Goal: Transaction & Acquisition: Purchase product/service

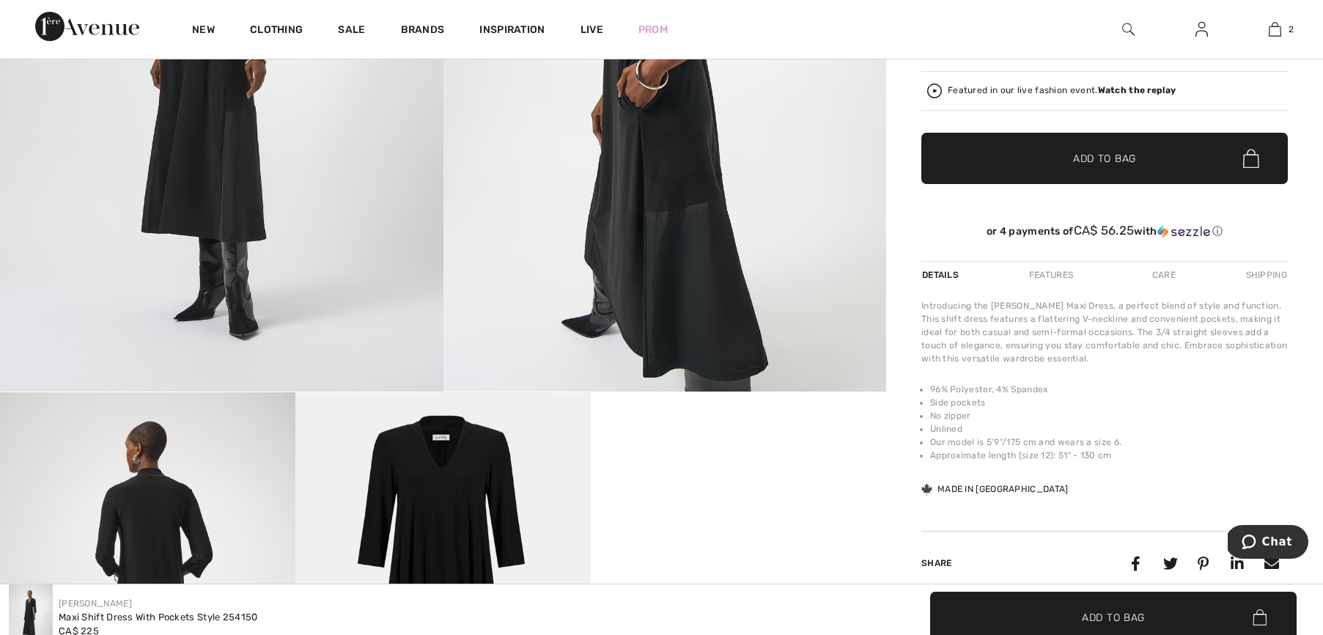
scroll to position [37, 0]
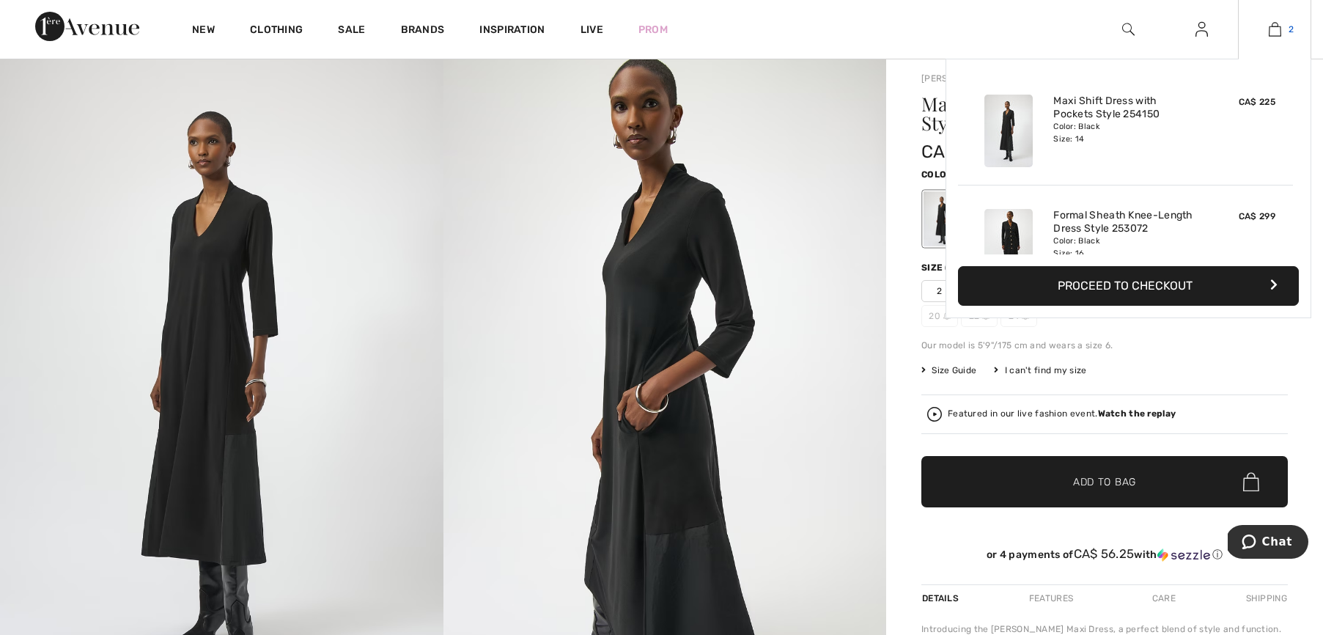
click at [1273, 26] on img at bounding box center [1274, 30] width 12 height 18
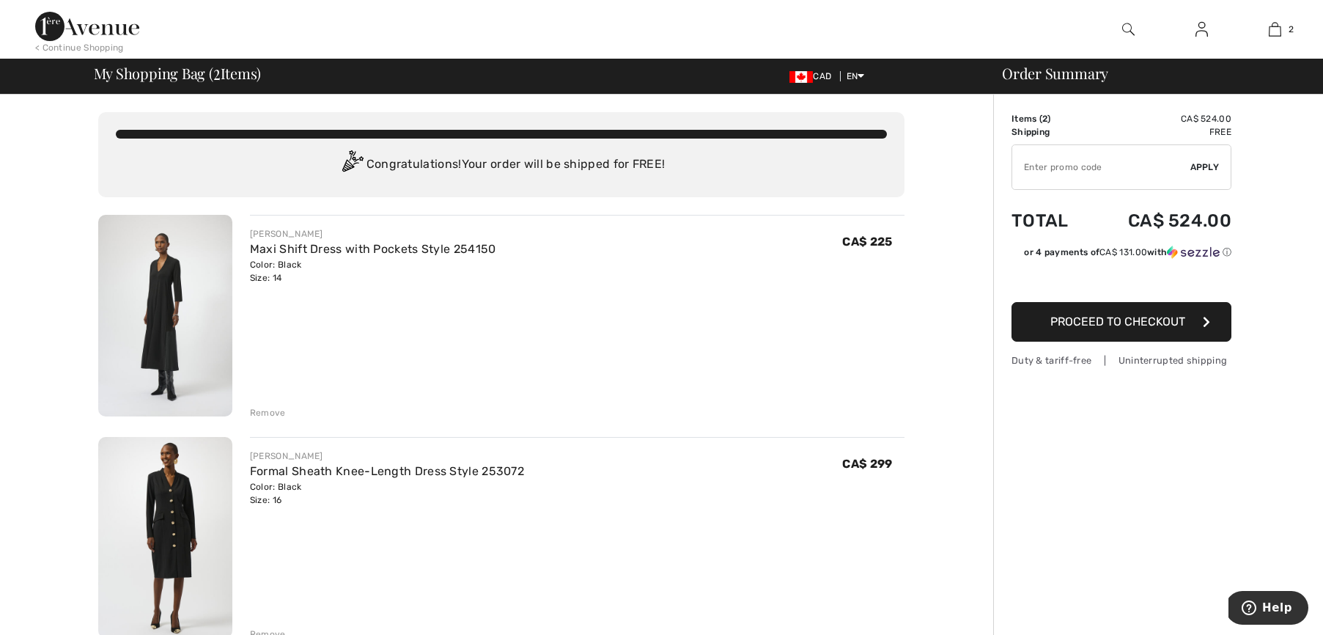
click at [1204, 29] on img at bounding box center [1201, 30] width 12 height 18
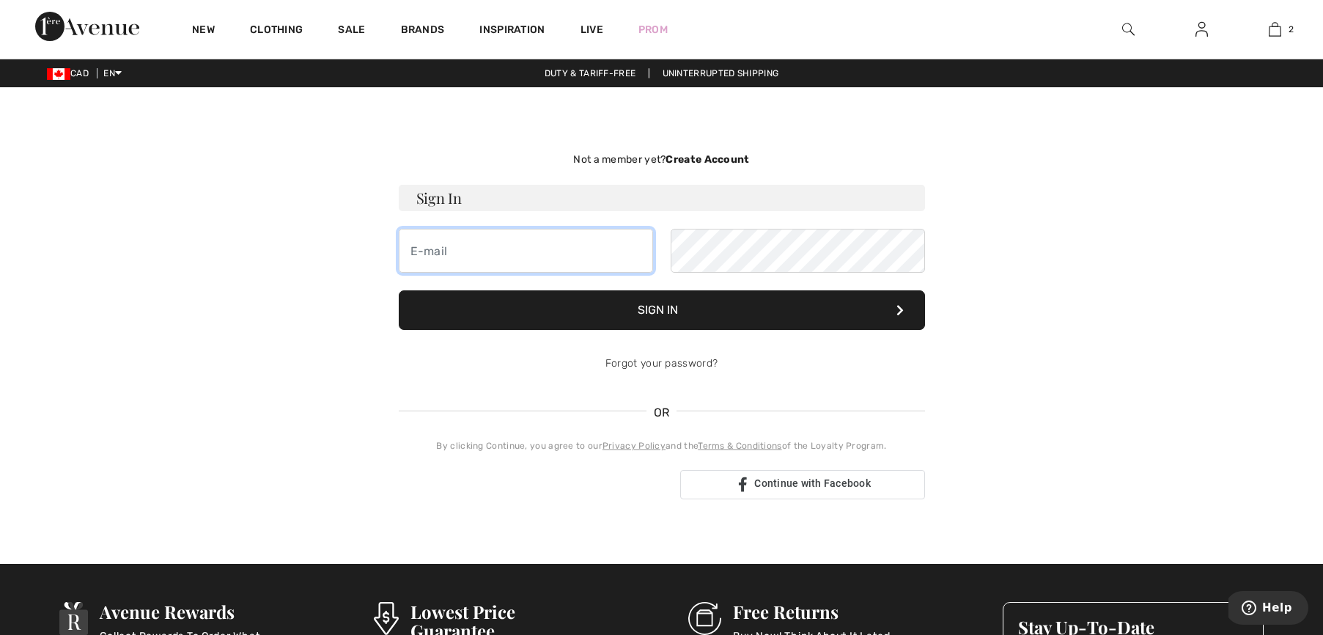
type input "catherine.mccauley@sympatico.ca"
click at [656, 311] on button "Sign In" at bounding box center [662, 310] width 526 height 40
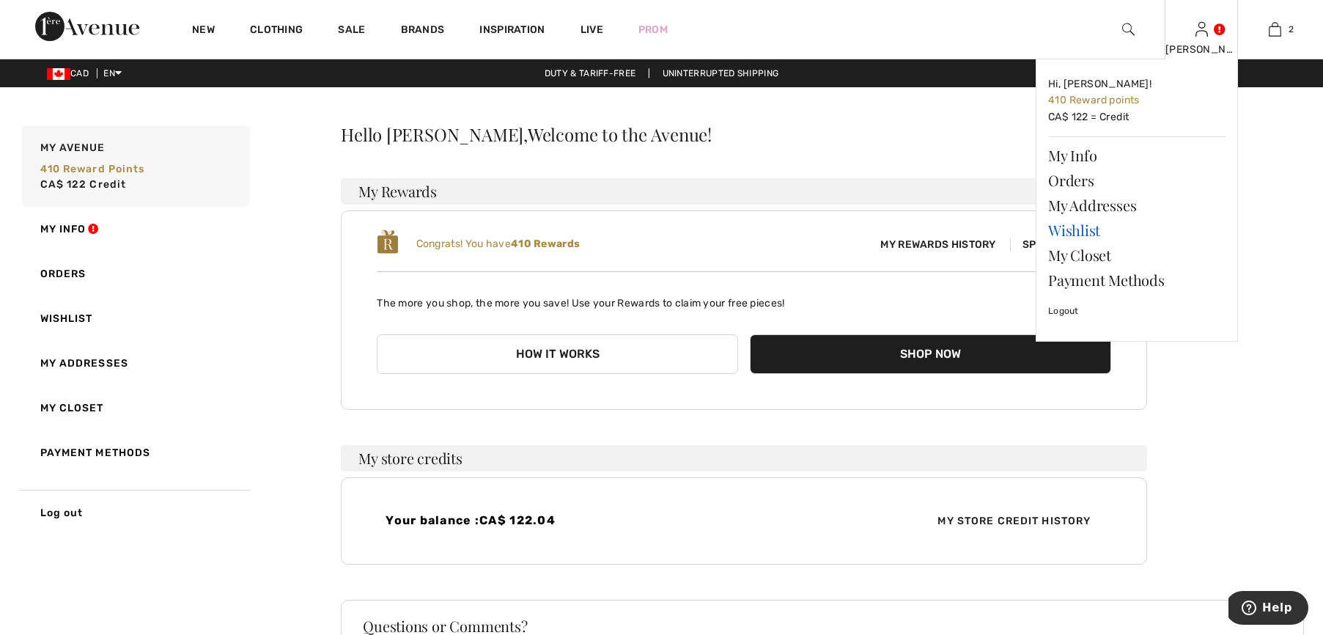
click at [1067, 232] on link "Wishlist" at bounding box center [1136, 230] width 177 height 25
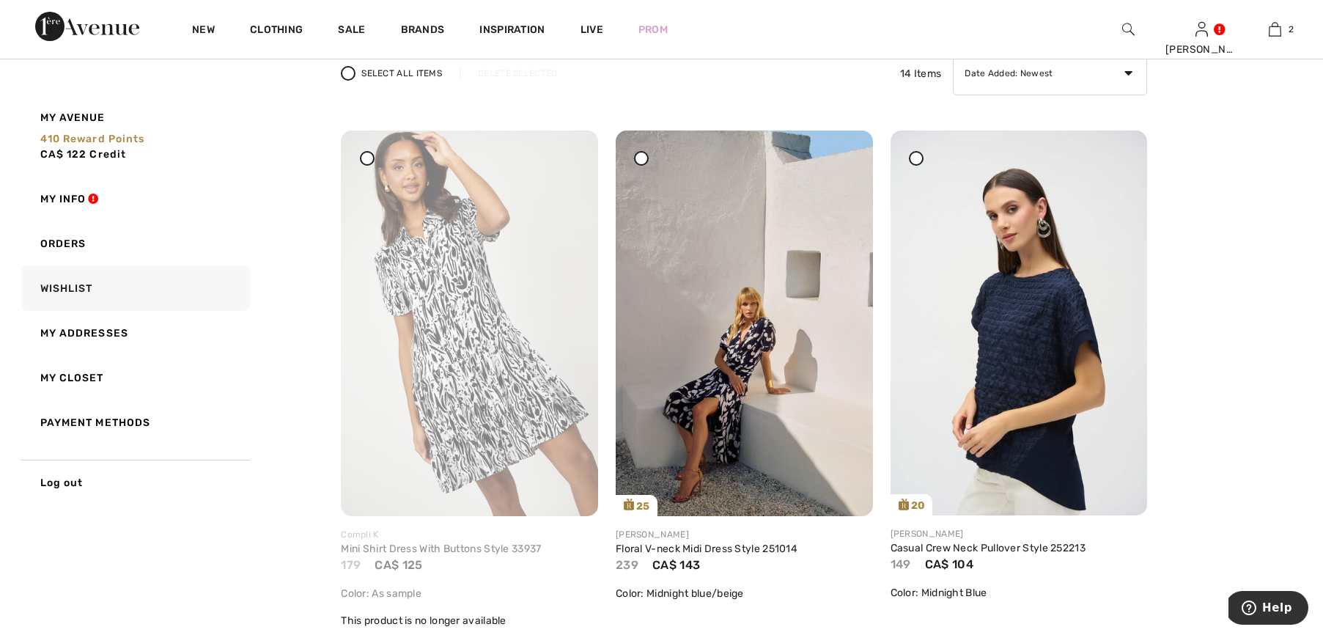
scroll to position [125, 0]
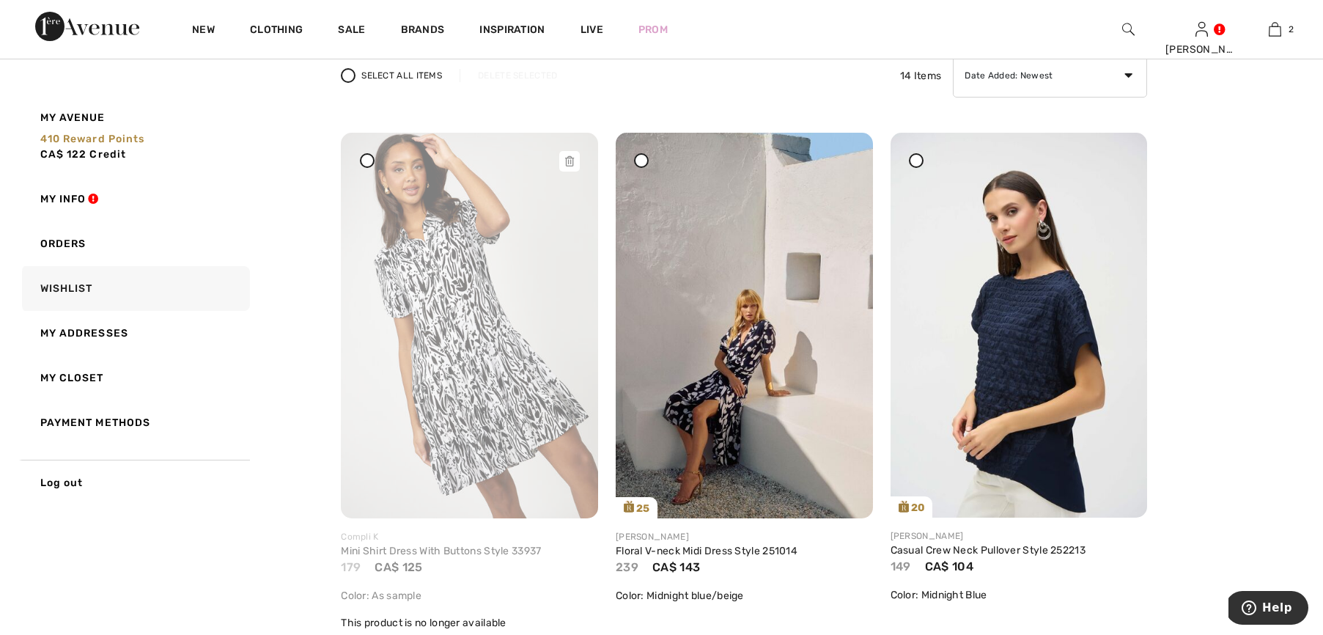
click at [569, 160] on icon at bounding box center [569, 161] width 9 height 10
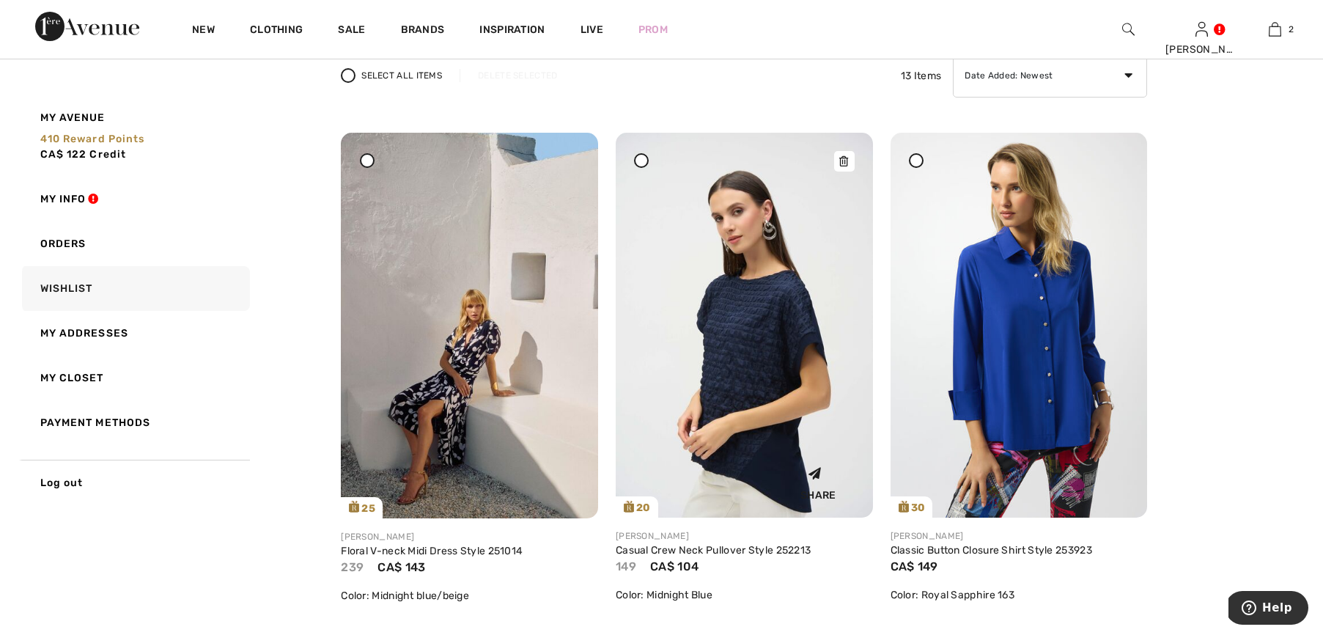
click at [845, 156] on icon at bounding box center [843, 161] width 9 height 10
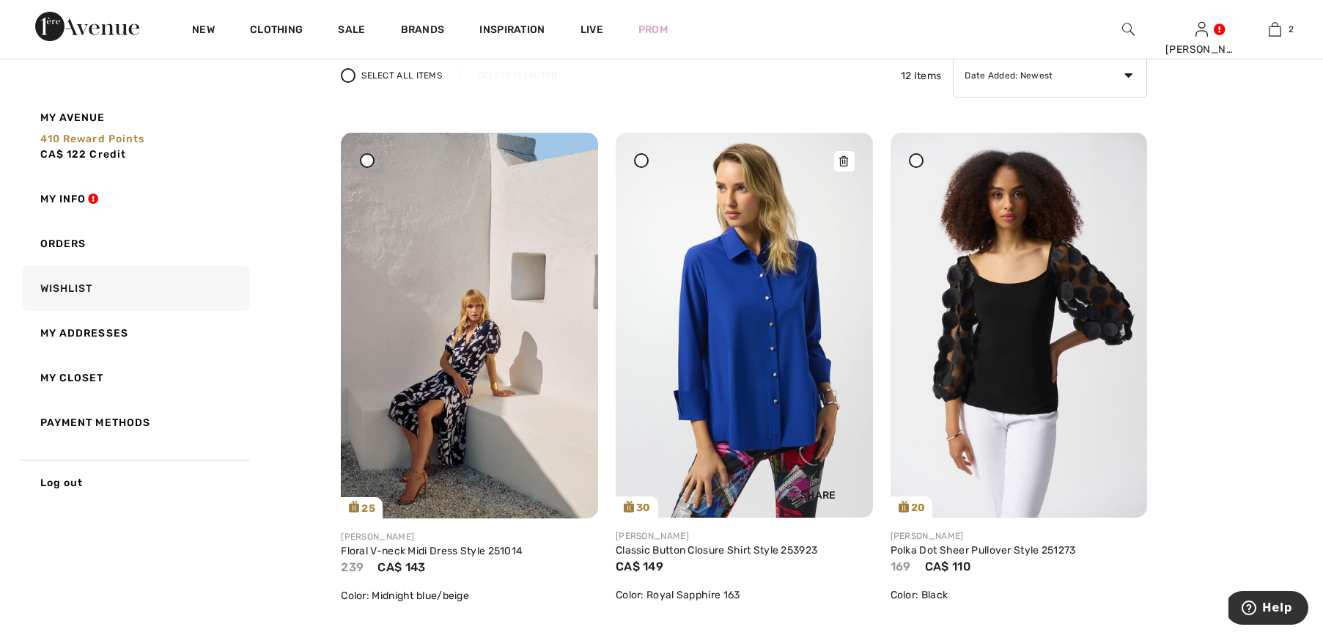
click at [848, 159] on icon at bounding box center [843, 161] width 9 height 10
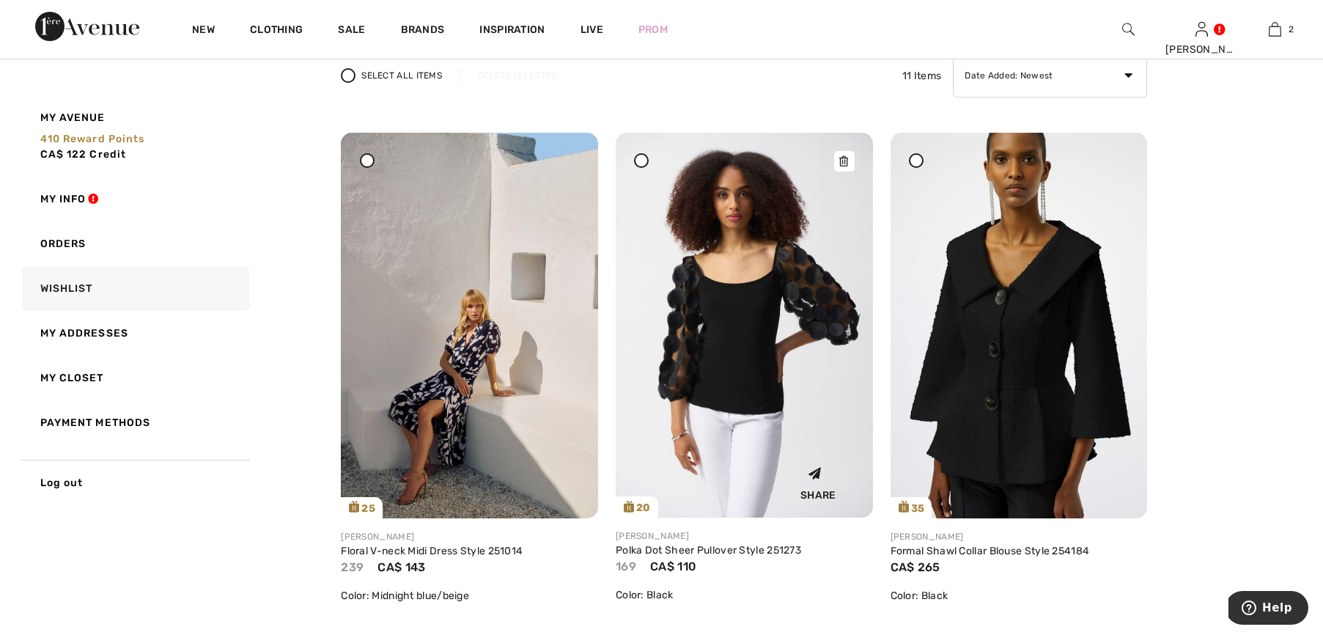
click at [847, 161] on icon at bounding box center [843, 161] width 9 height 10
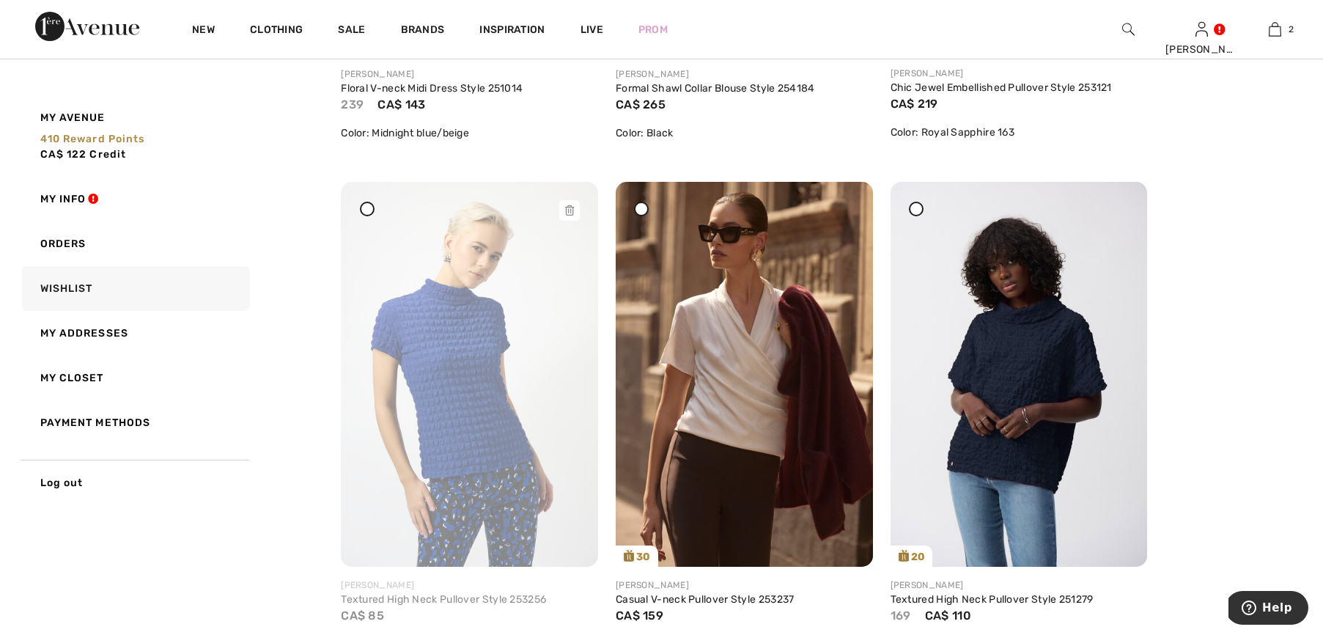
scroll to position [470, 0]
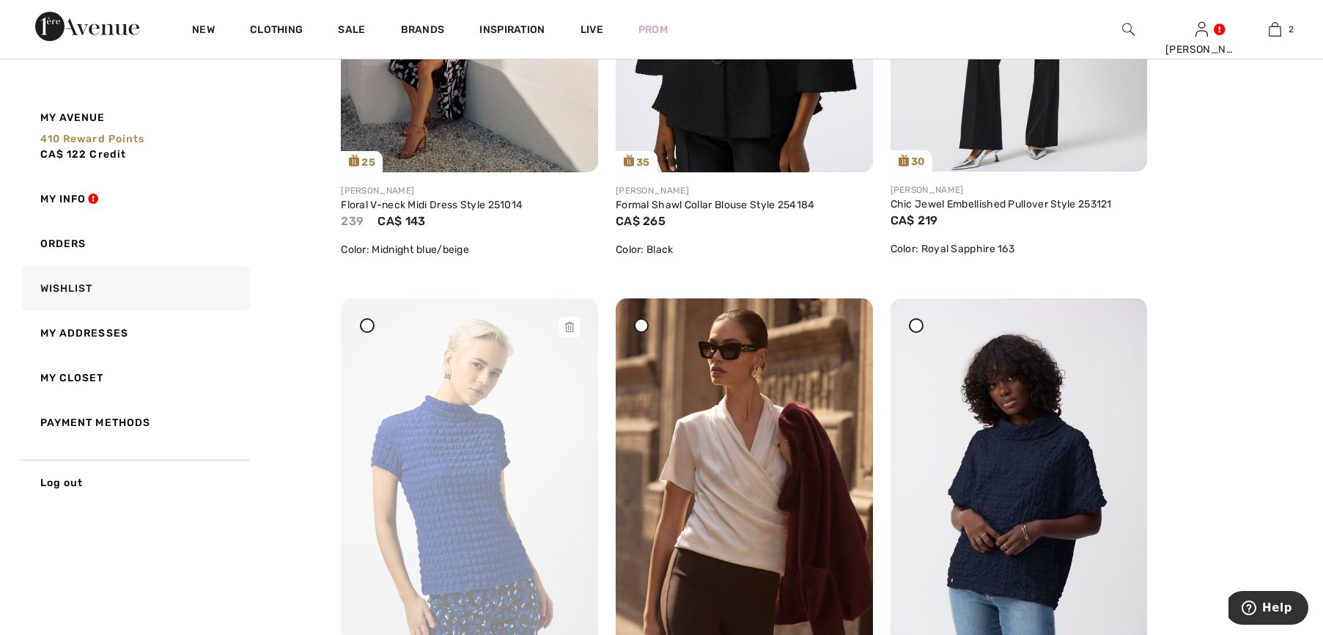
click at [572, 323] on icon at bounding box center [569, 327] width 9 height 10
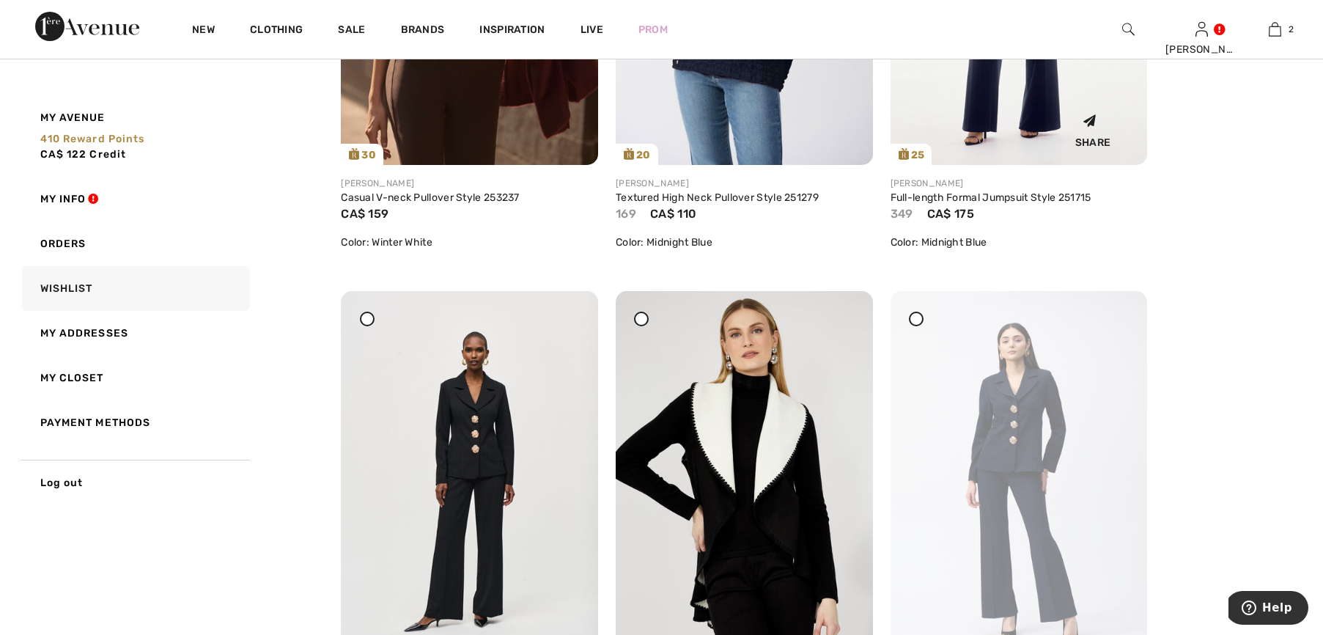
scroll to position [1062, 0]
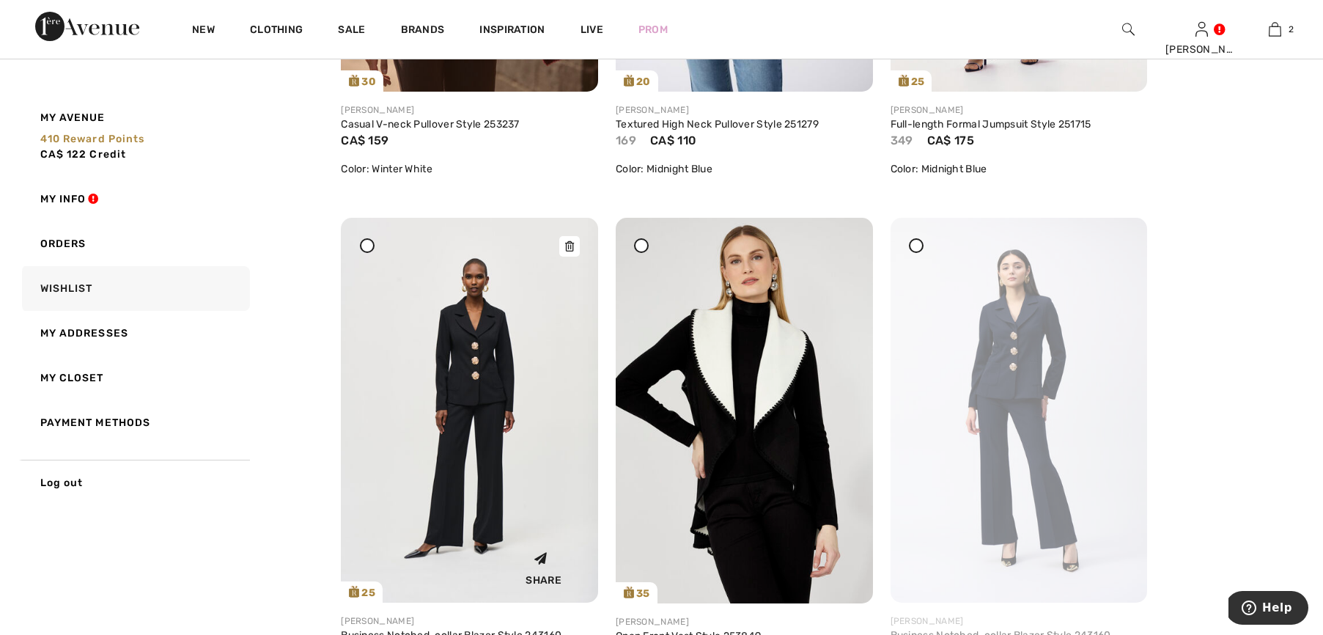
click at [571, 245] on icon at bounding box center [569, 246] width 9 height 10
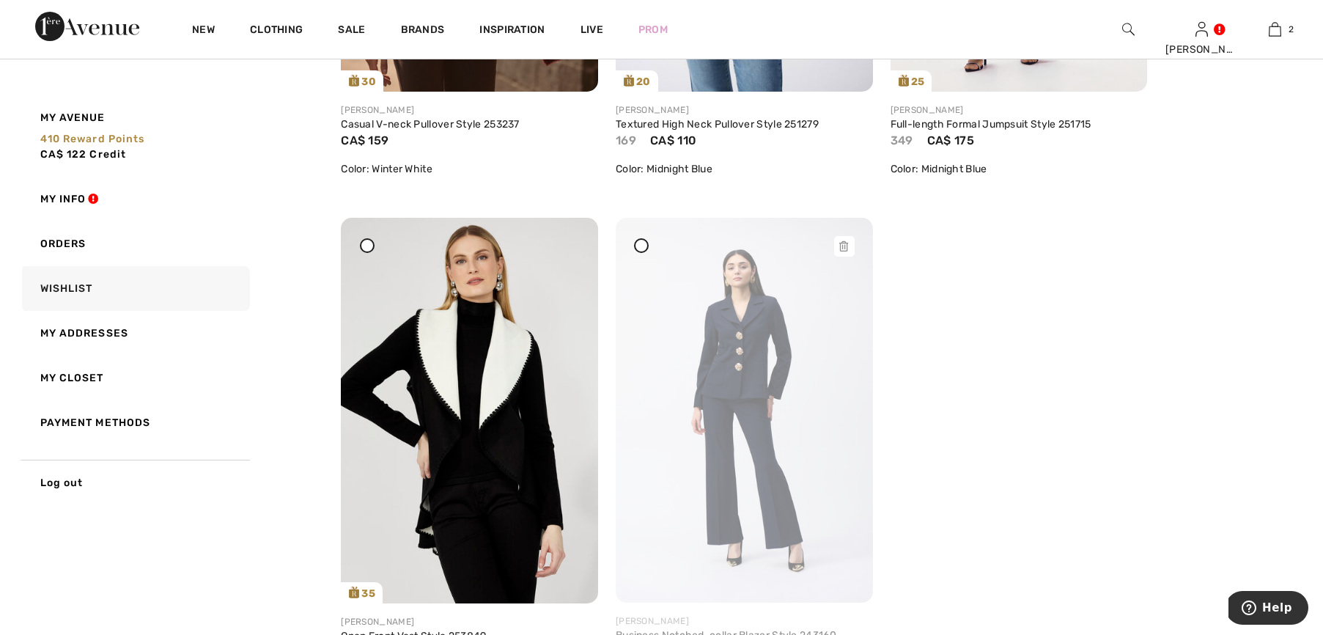
click at [843, 248] on icon at bounding box center [843, 246] width 9 height 10
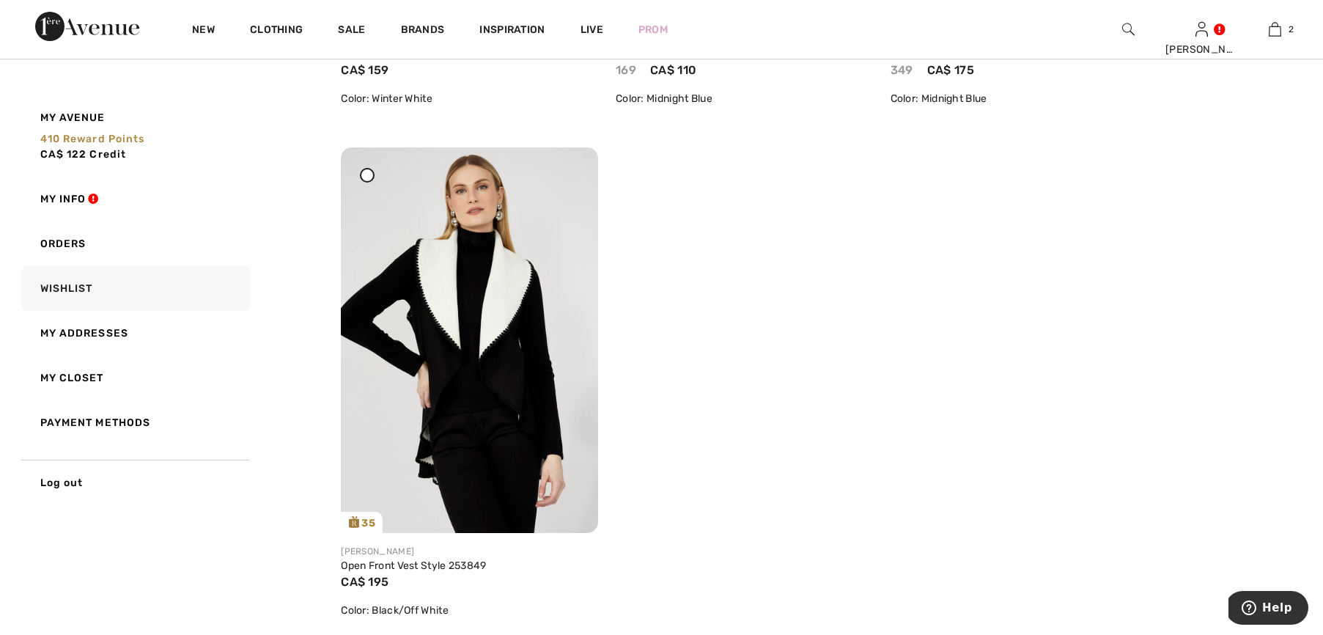
scroll to position [1195, 0]
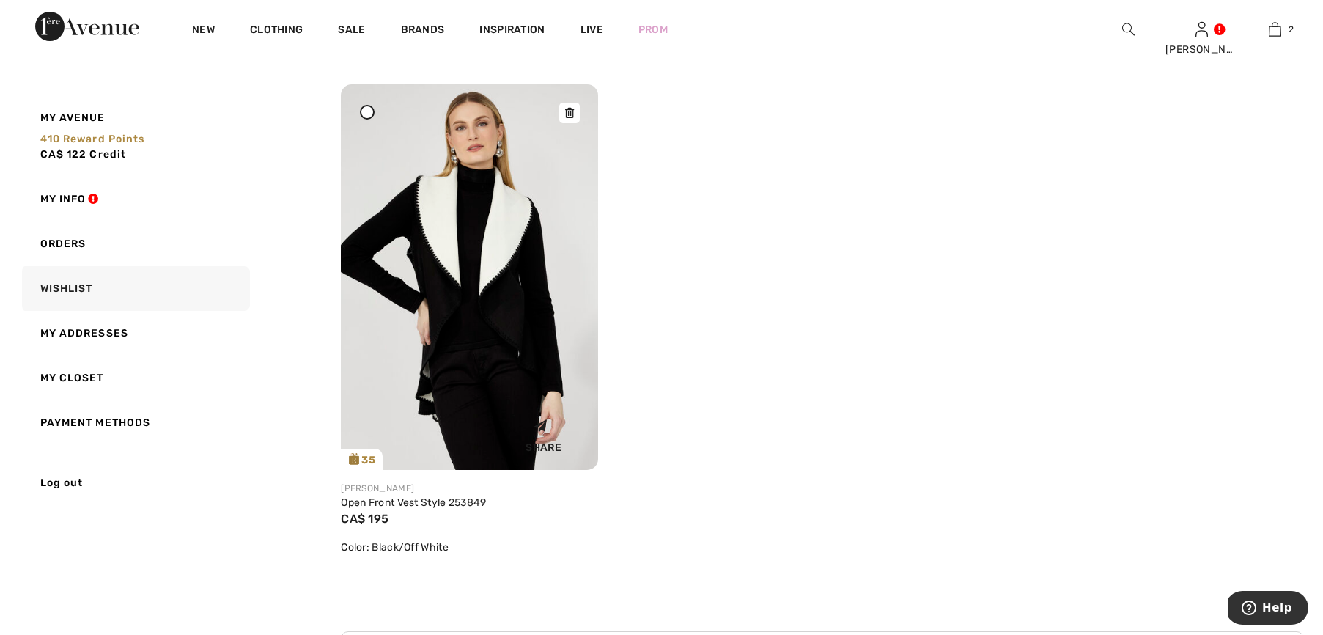
click at [490, 300] on img at bounding box center [469, 276] width 257 height 385
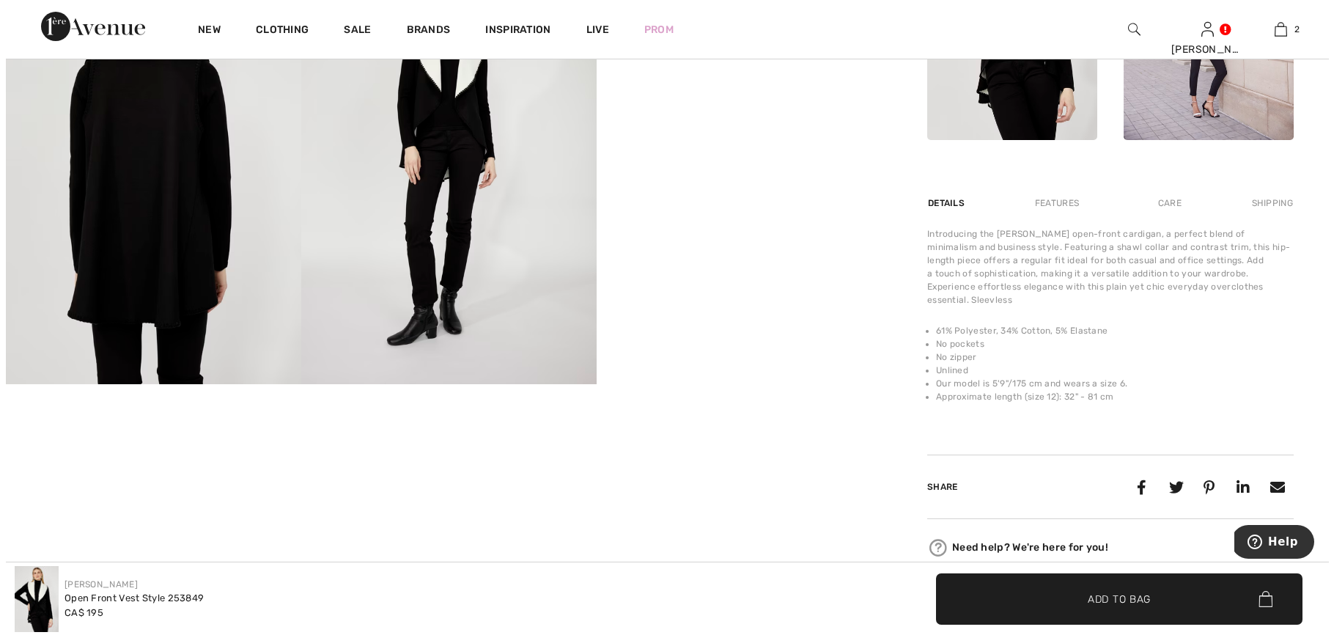
scroll to position [651, 0]
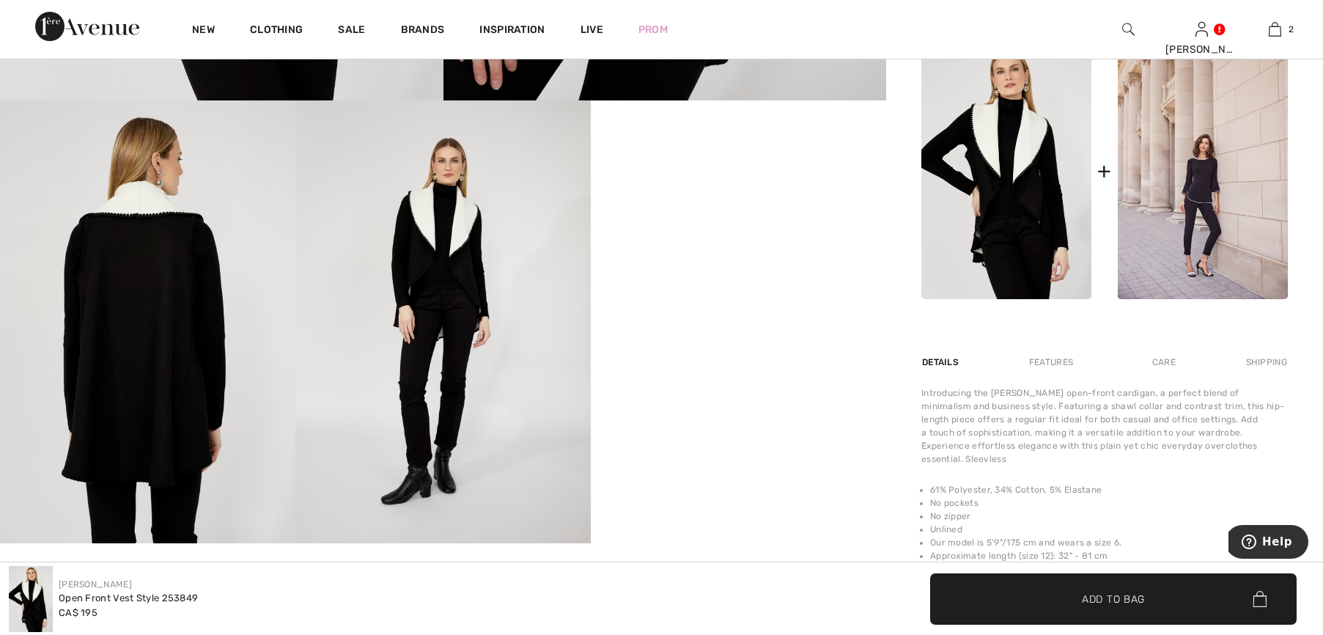
click at [413, 256] on img at bounding box center [442, 321] width 295 height 443
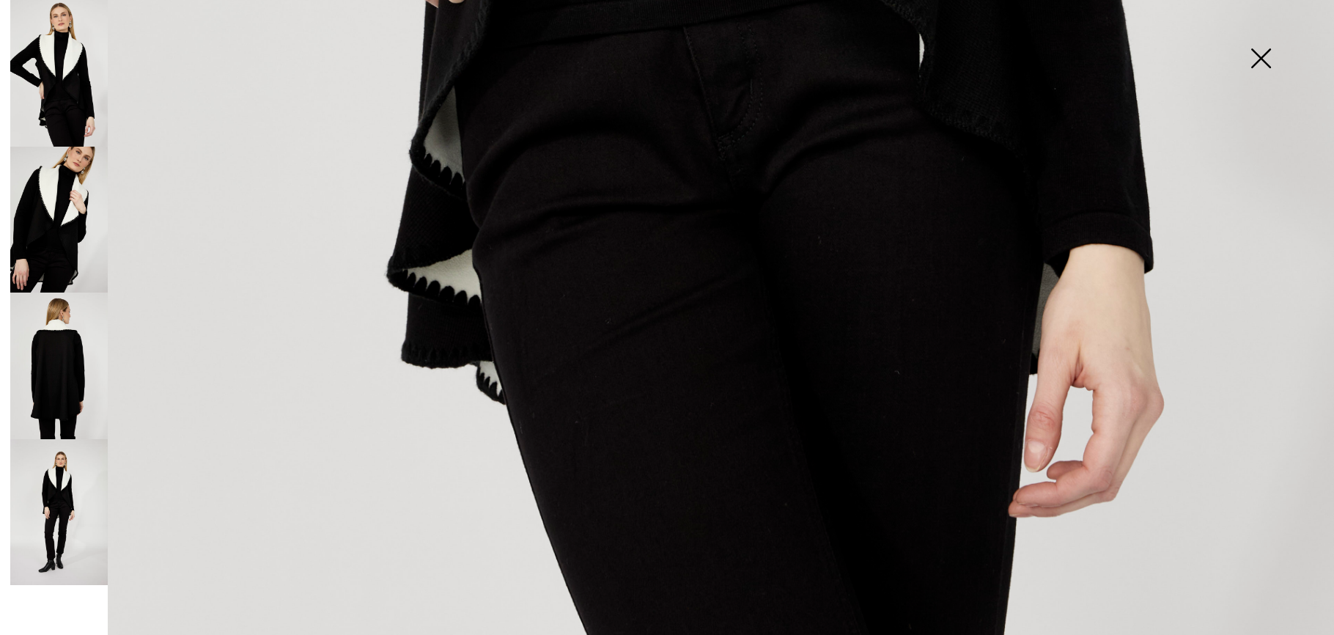
scroll to position [1350, 0]
click at [74, 374] on img at bounding box center [58, 365] width 97 height 147
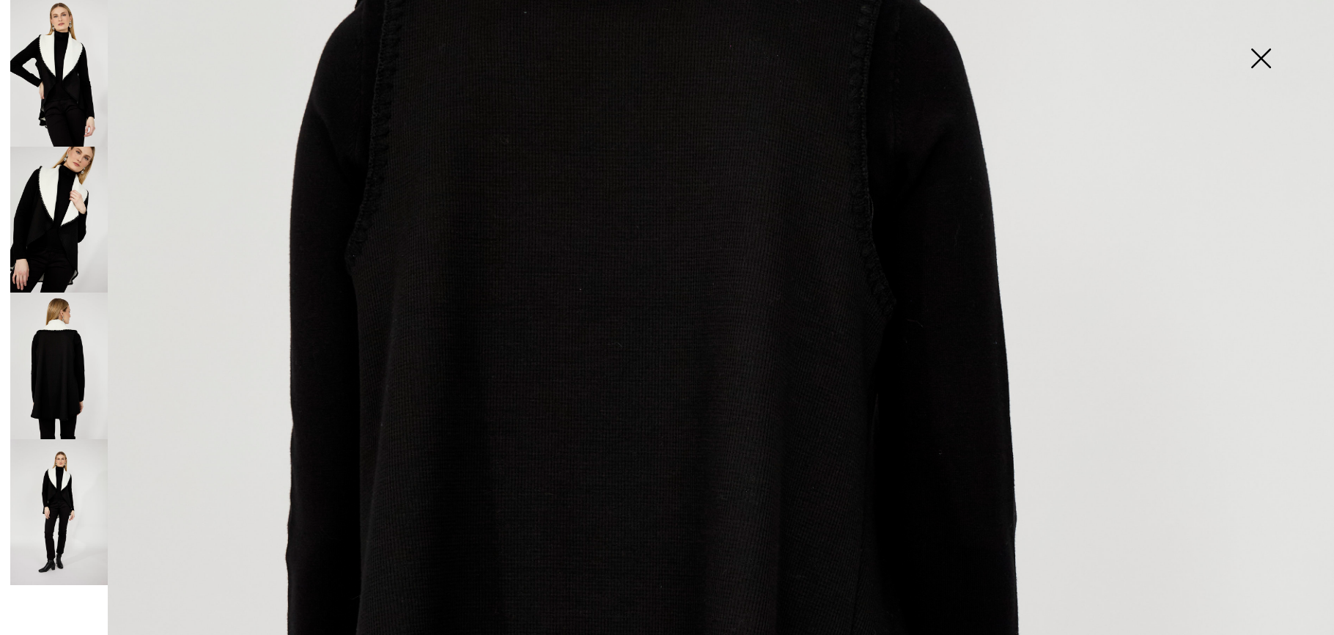
scroll to position [355, 0]
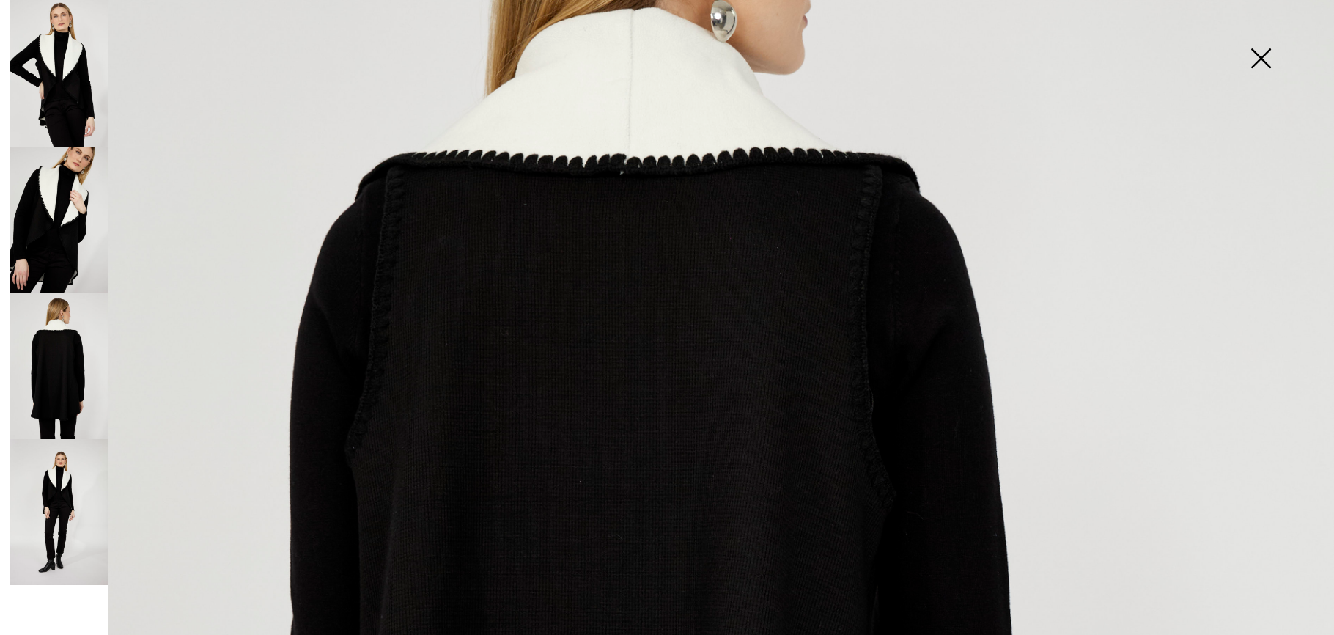
click at [50, 73] on img at bounding box center [58, 73] width 97 height 147
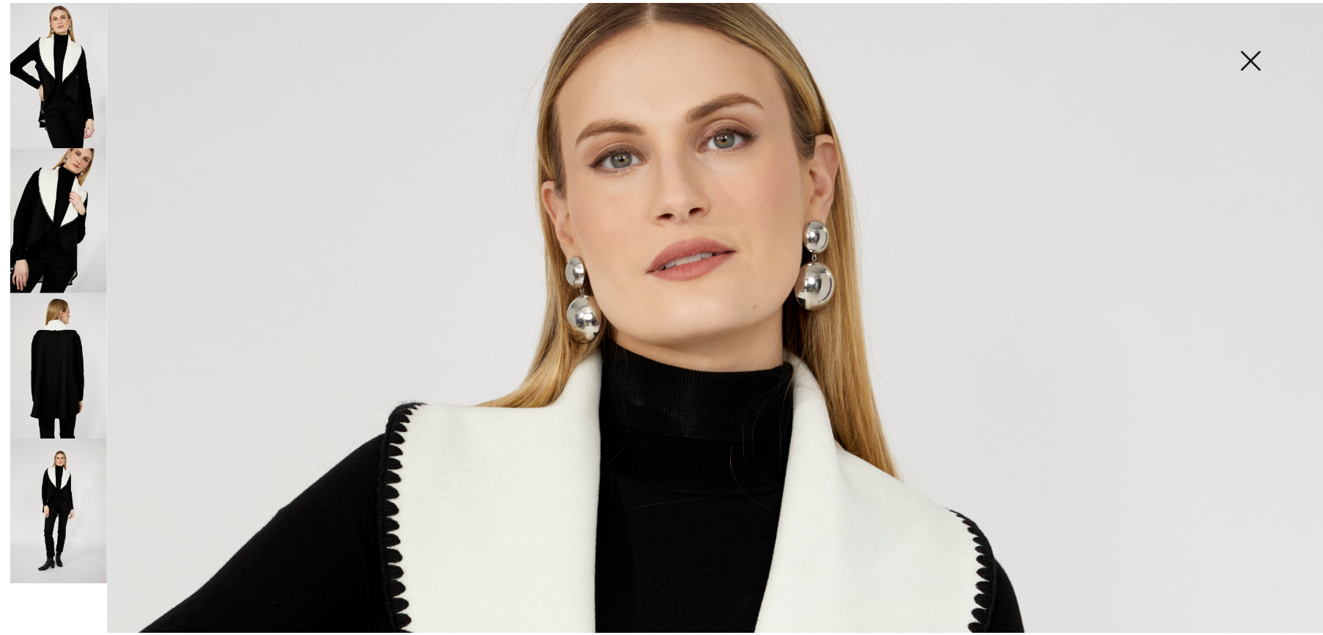
scroll to position [0, 0]
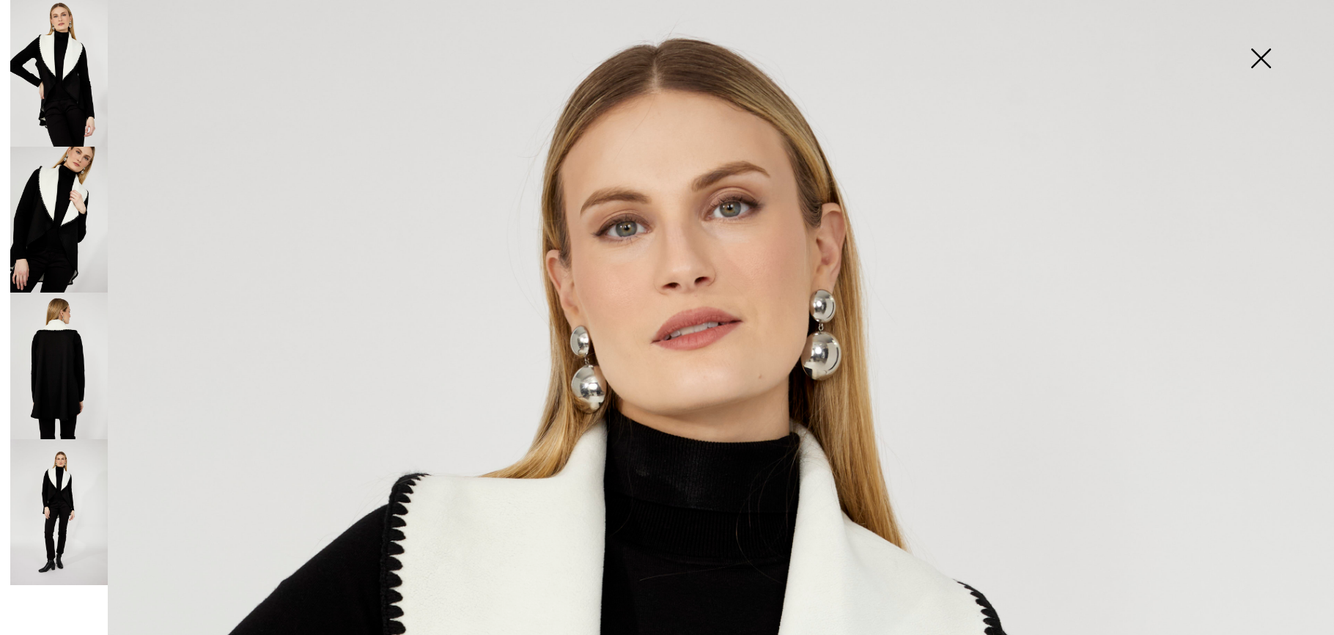
click at [1259, 56] on img at bounding box center [1260, 59] width 73 height 75
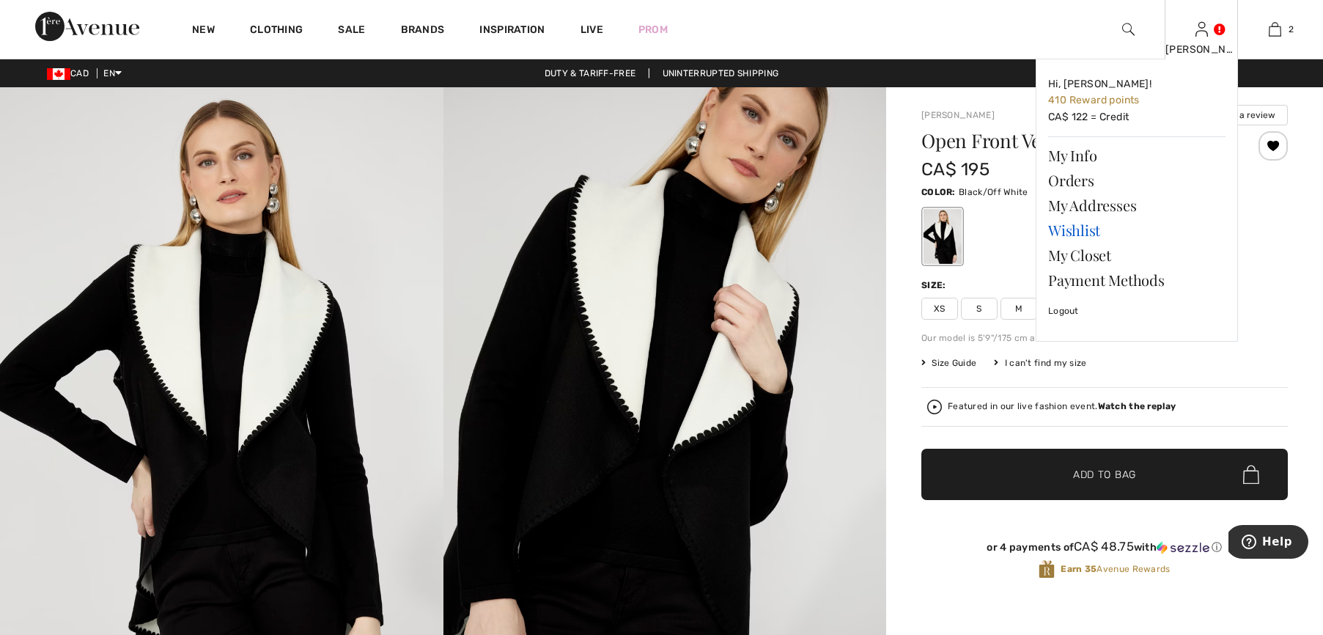
click at [1070, 225] on link "Wishlist" at bounding box center [1136, 230] width 177 height 25
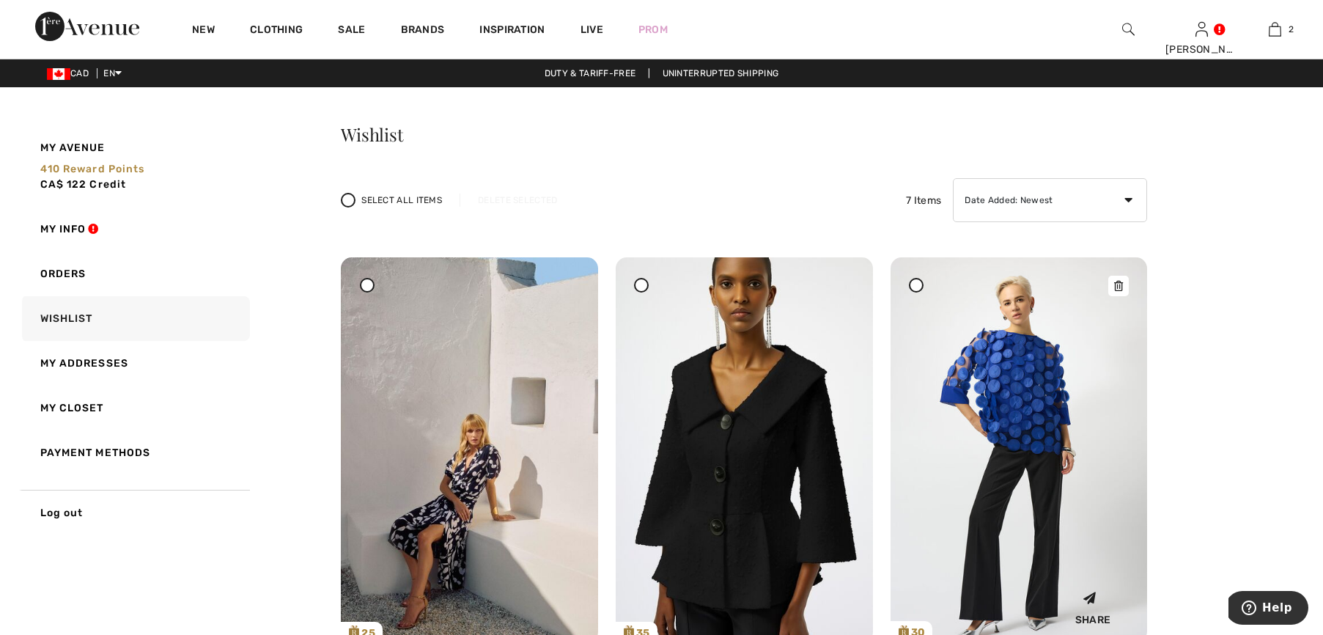
click at [1123, 287] on icon at bounding box center [1118, 286] width 9 height 10
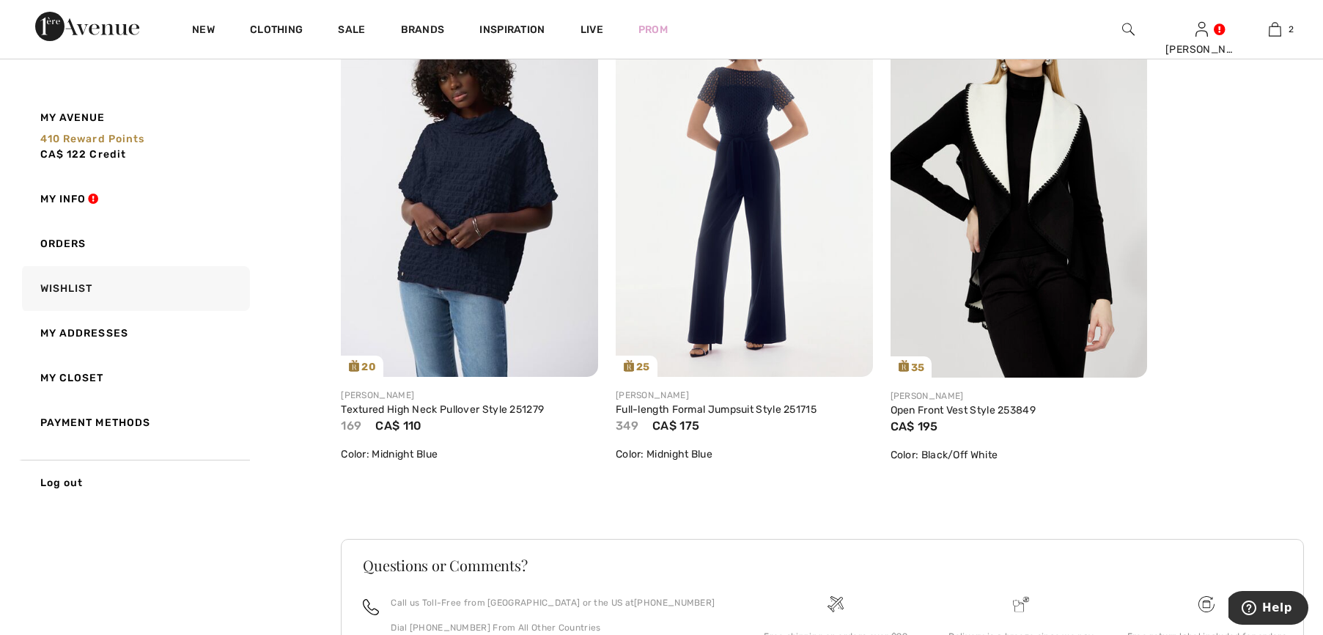
scroll to position [567, 0]
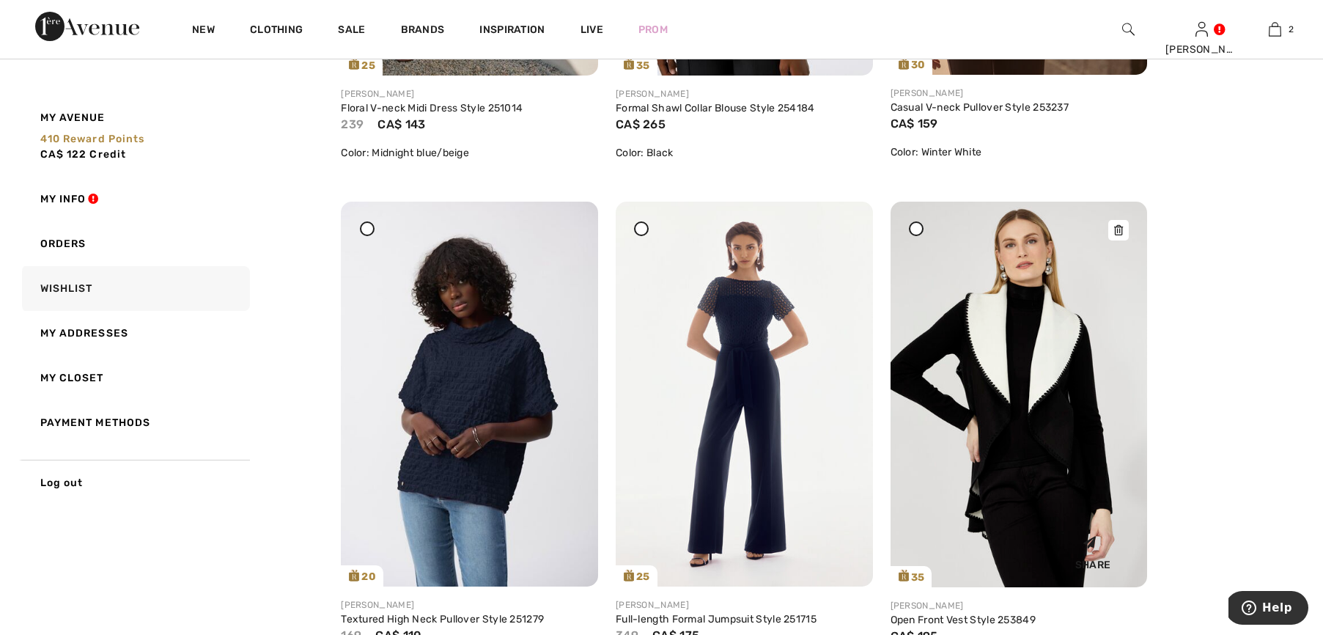
click at [1121, 229] on icon at bounding box center [1118, 230] width 9 height 10
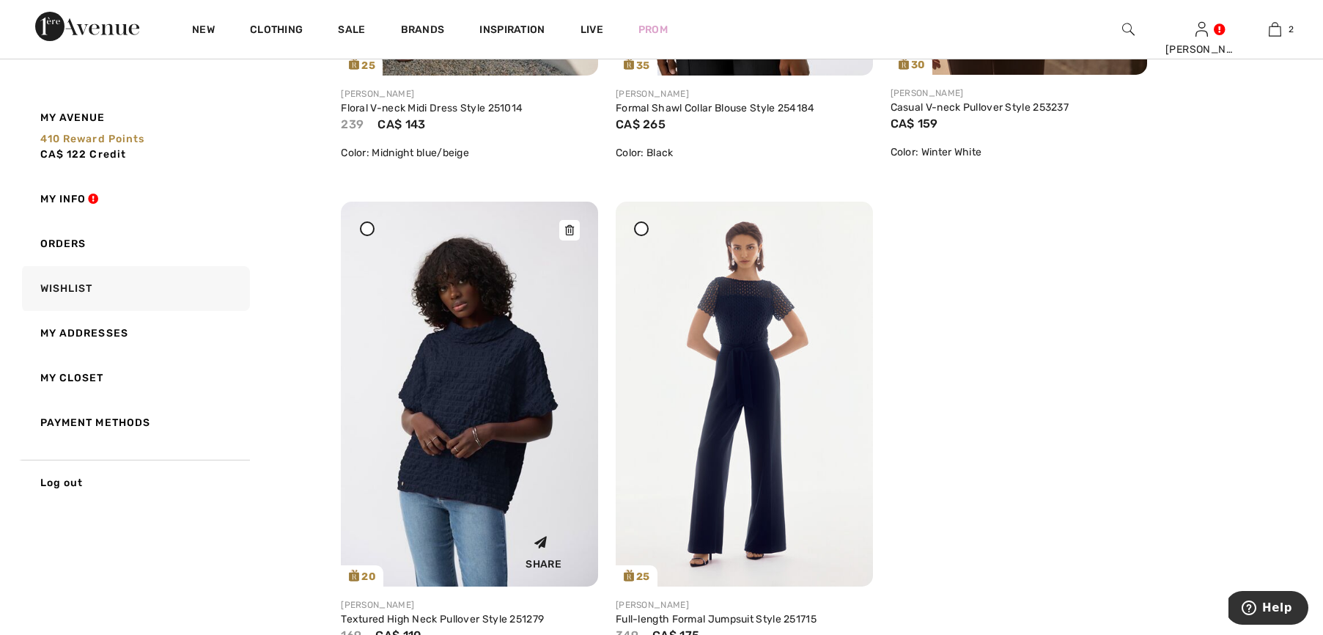
click at [571, 226] on icon at bounding box center [569, 230] width 9 height 10
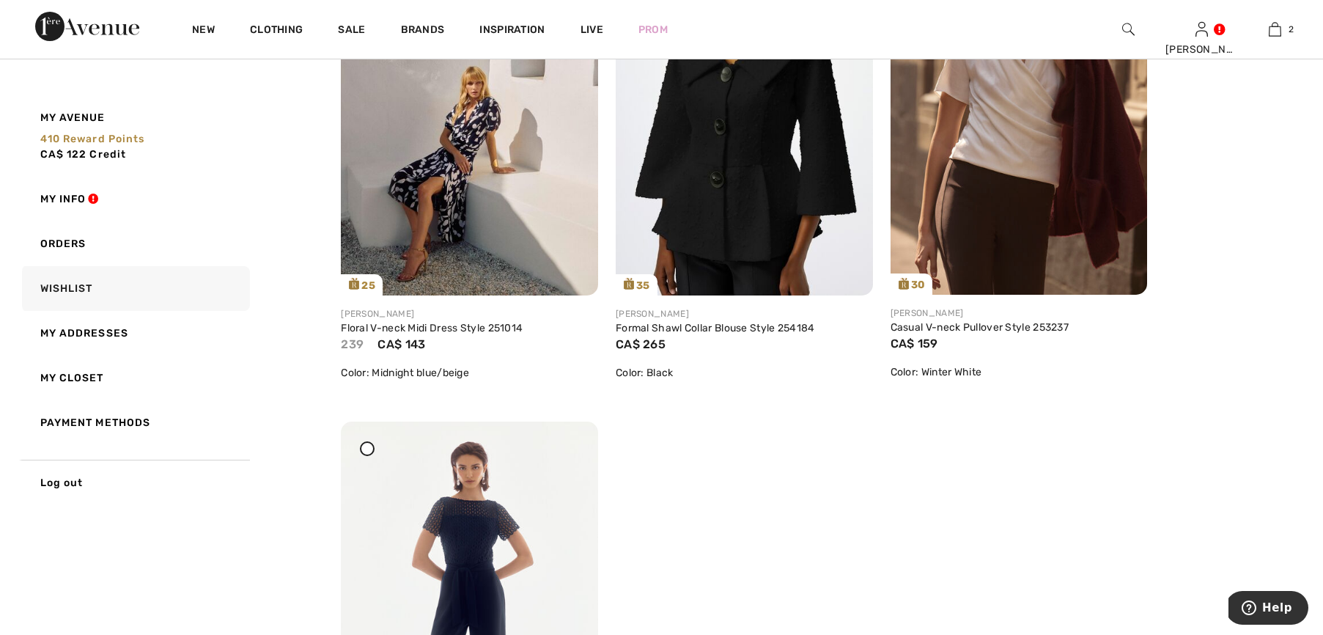
scroll to position [132, 0]
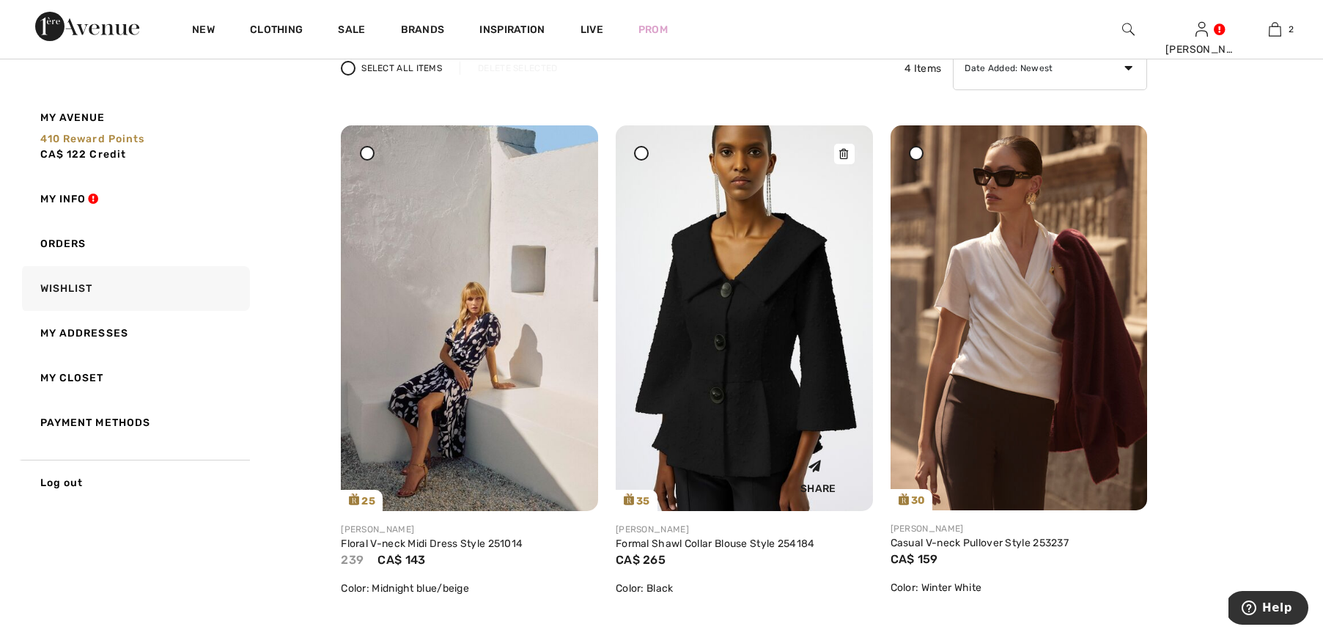
click at [758, 355] on img at bounding box center [744, 317] width 257 height 385
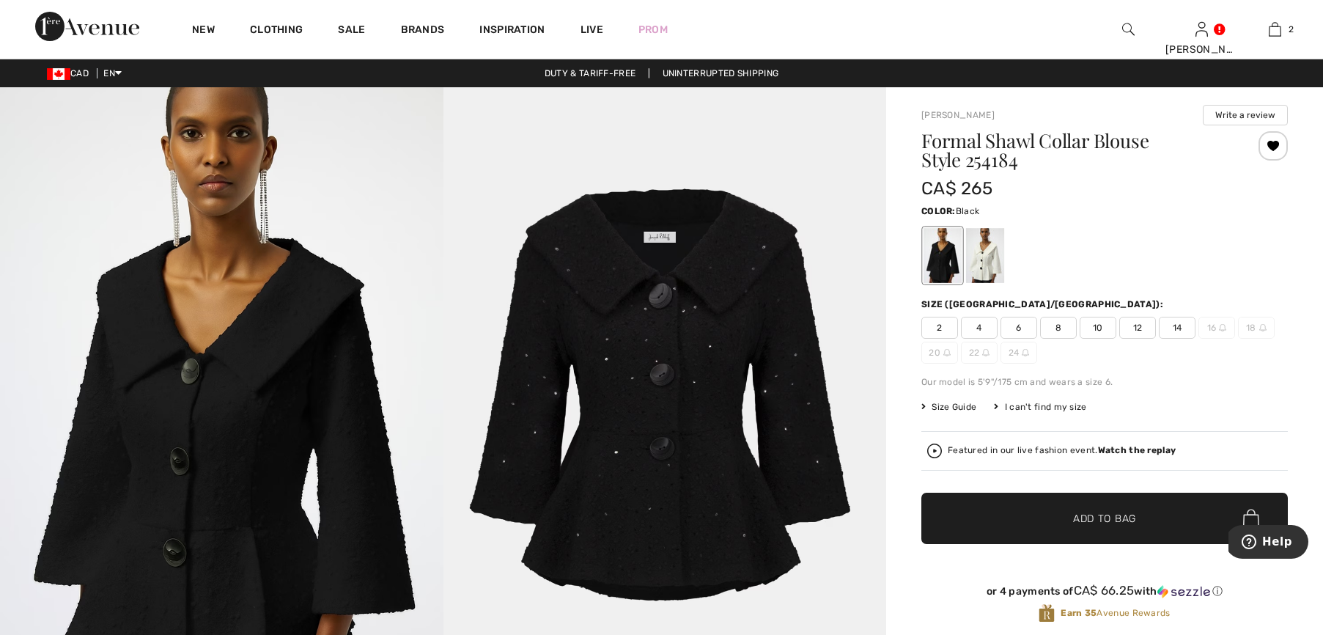
click at [237, 421] on img at bounding box center [221, 419] width 443 height 665
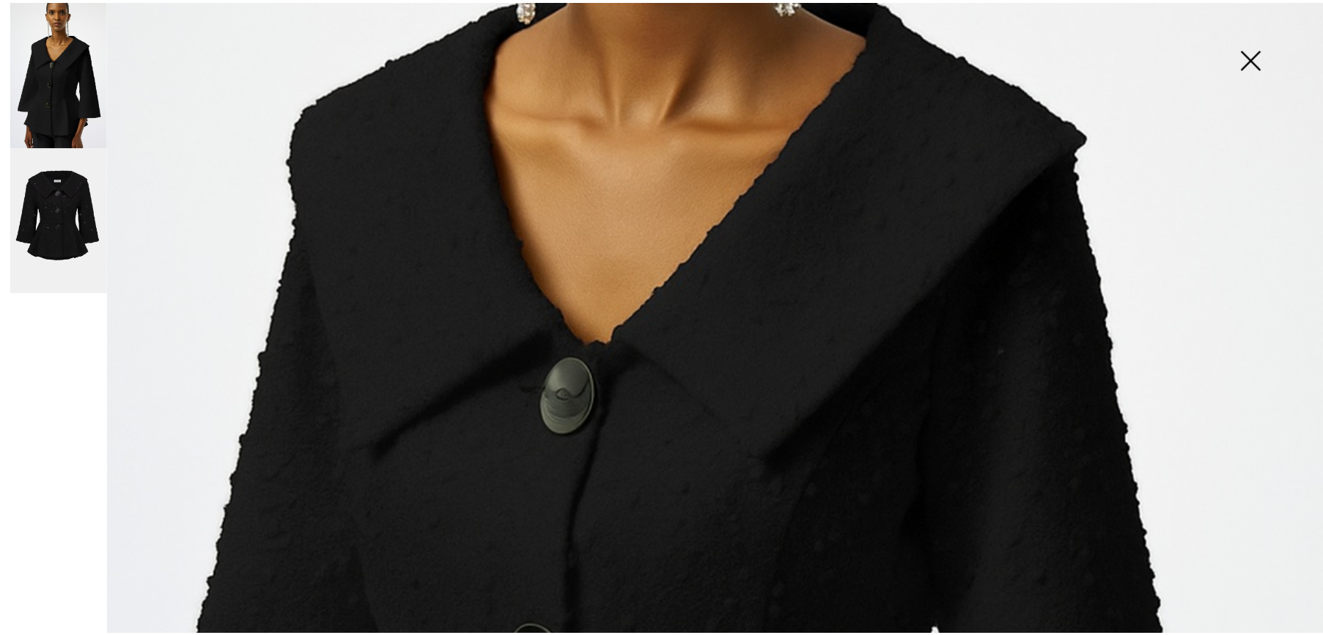
scroll to position [461, 0]
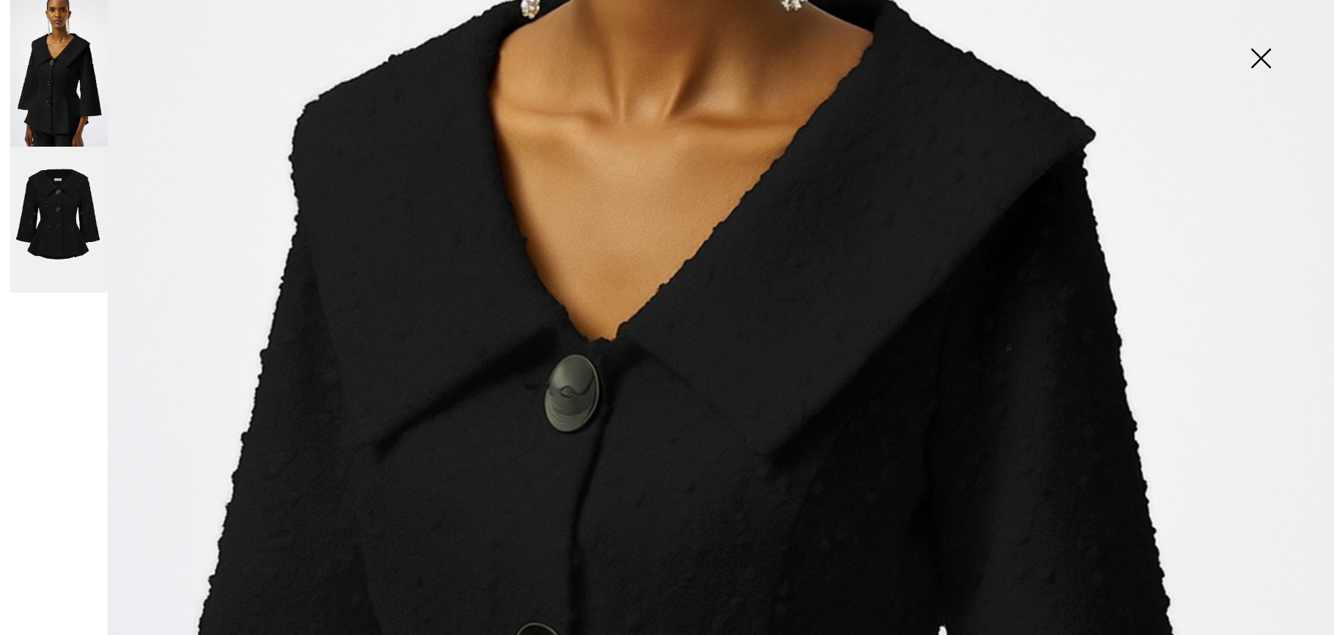
click at [1262, 53] on img at bounding box center [1260, 59] width 73 height 75
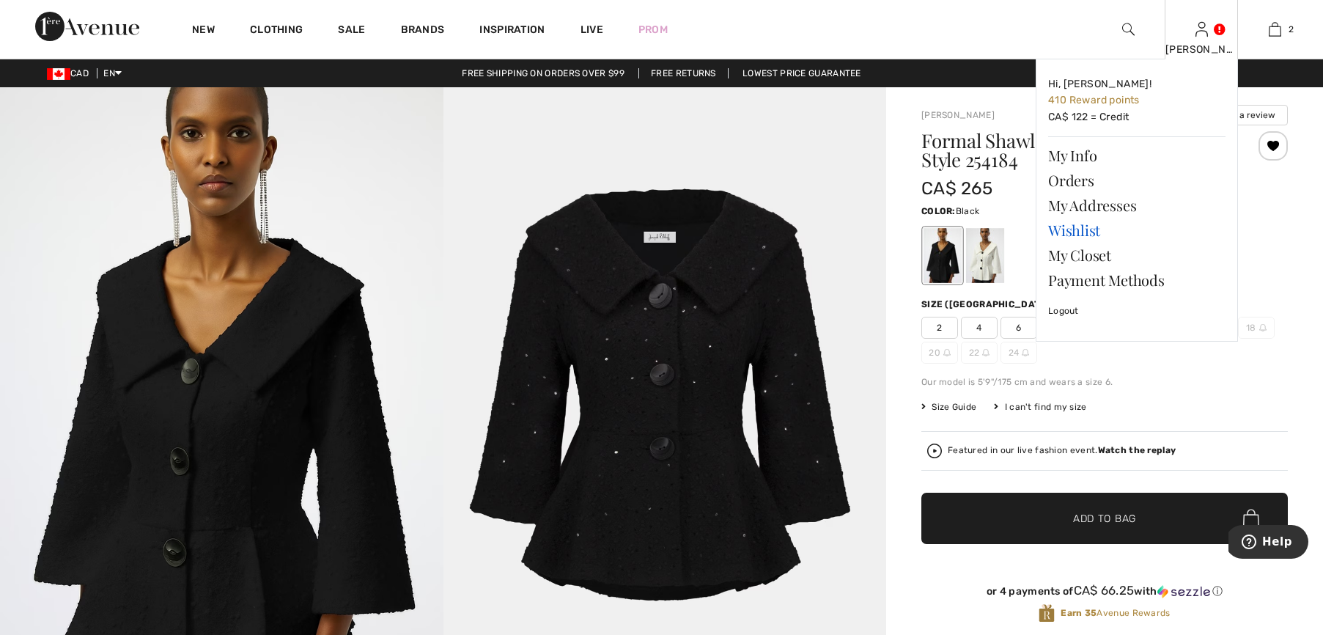
click at [1083, 226] on link "Wishlist" at bounding box center [1136, 230] width 177 height 25
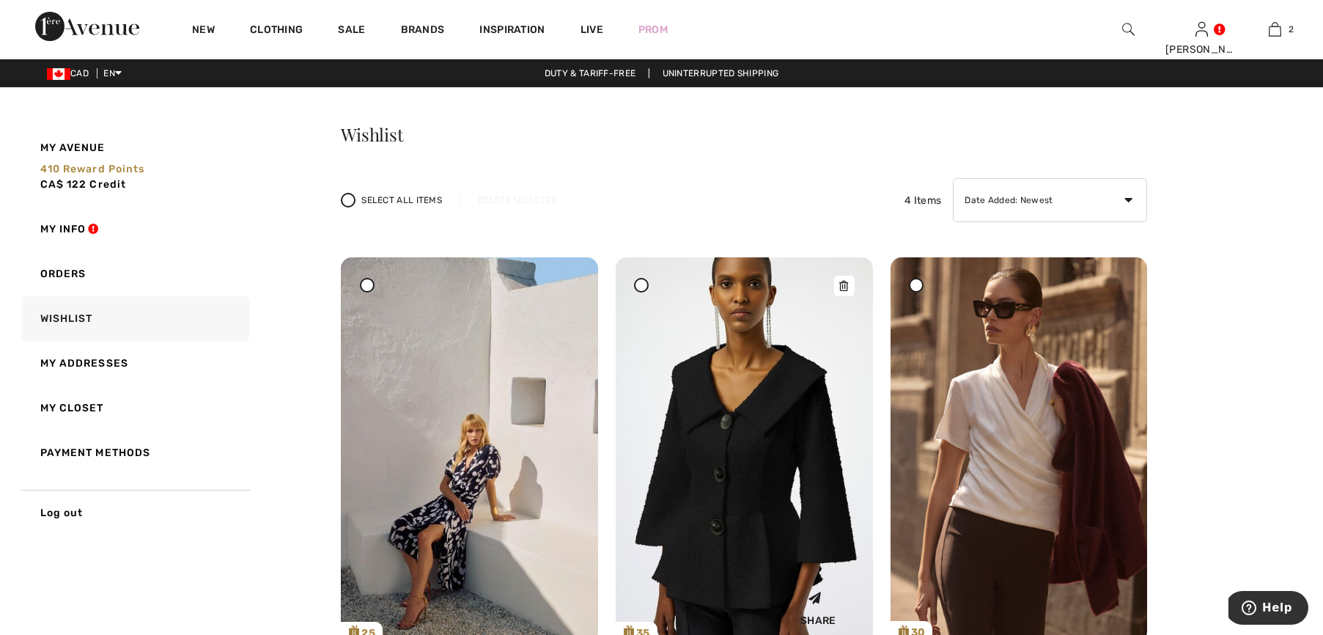
click at [847, 281] on icon at bounding box center [843, 286] width 9 height 10
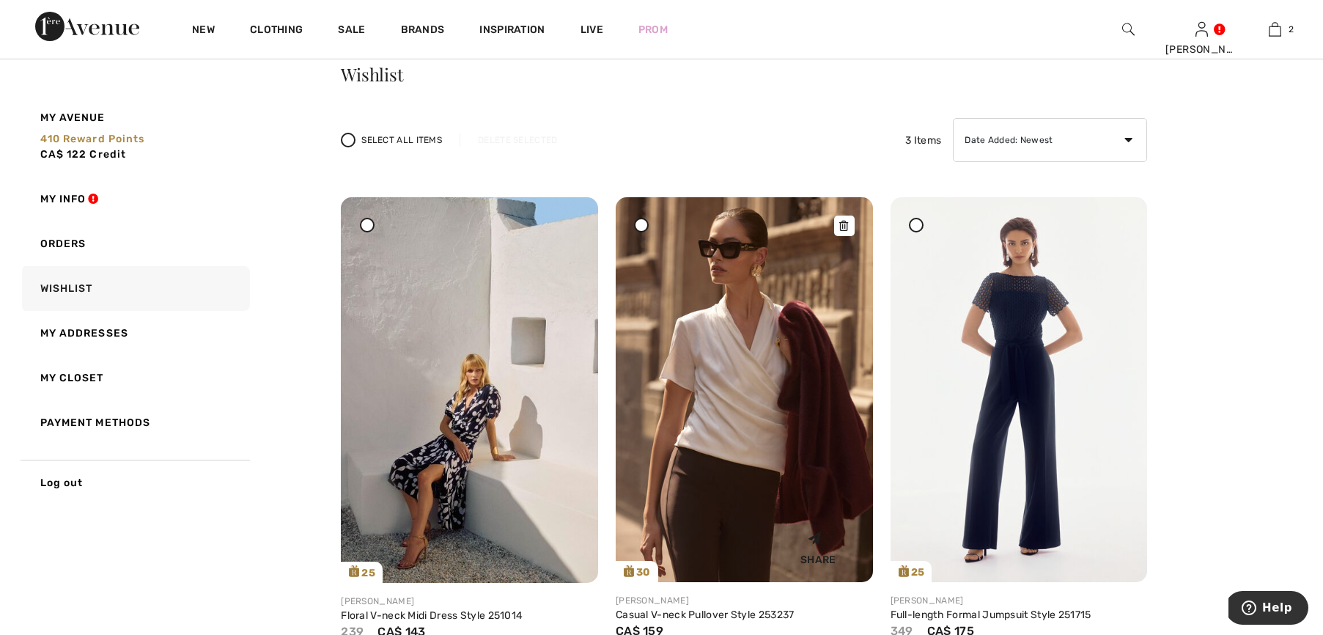
scroll to position [141, 0]
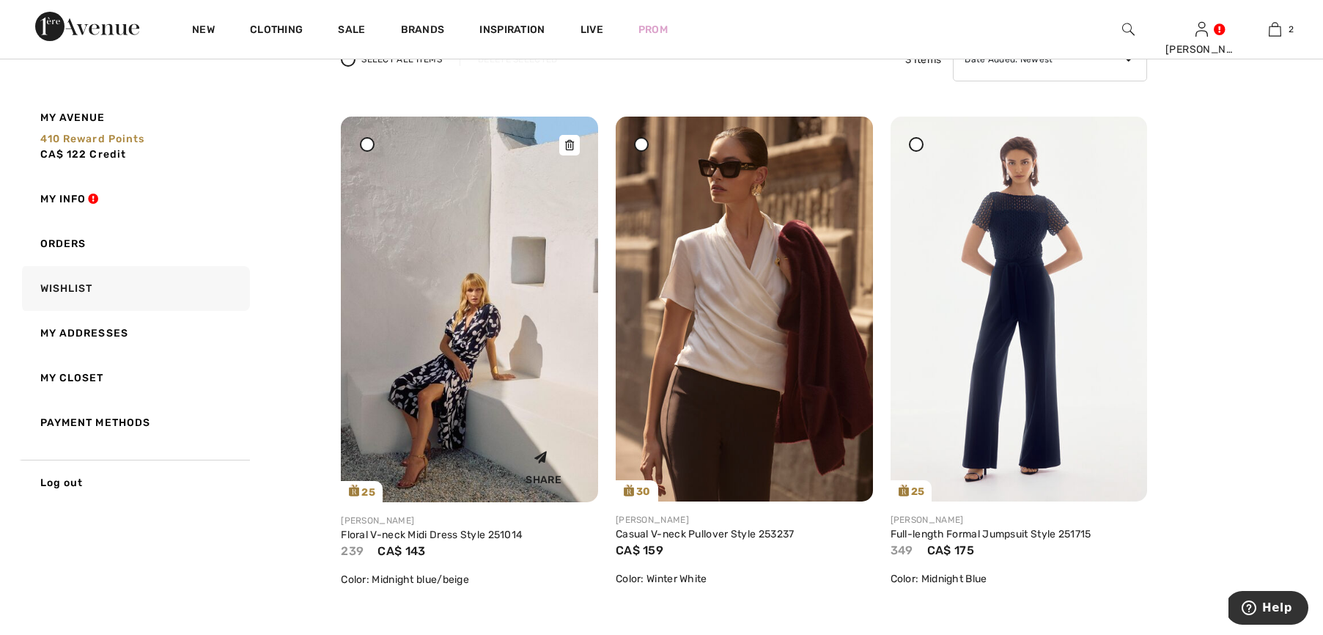
click at [494, 265] on img at bounding box center [469, 309] width 257 height 385
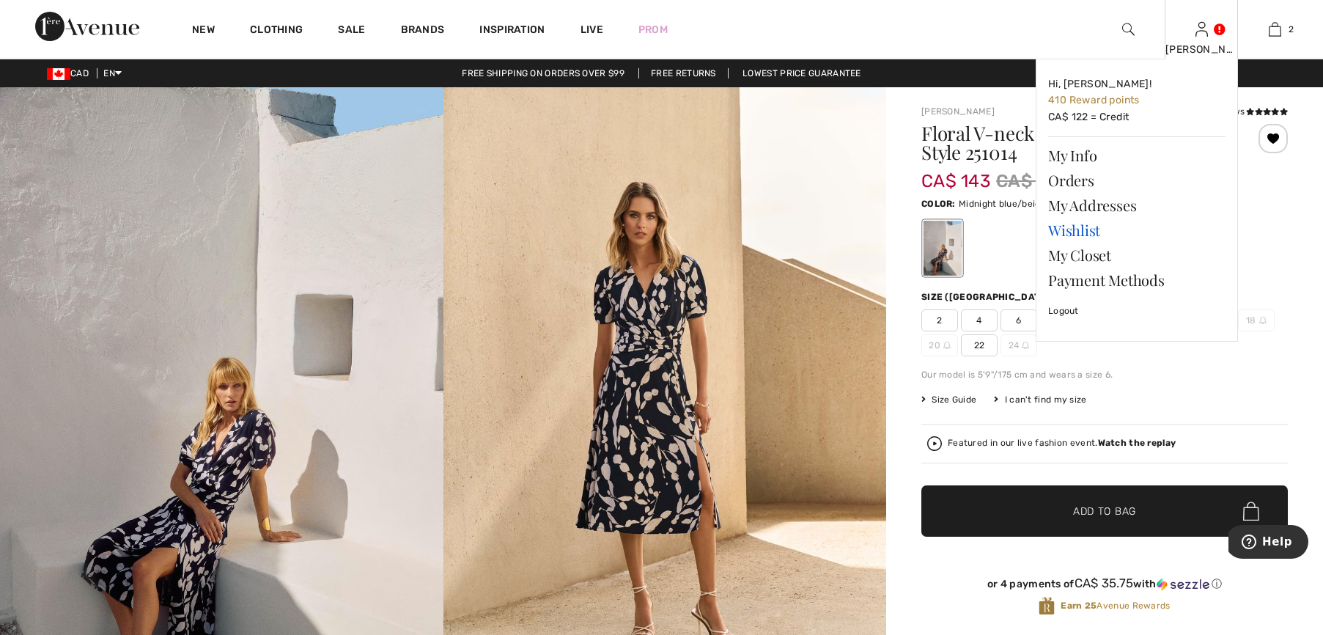
click at [1090, 232] on link "Wishlist" at bounding box center [1136, 230] width 177 height 25
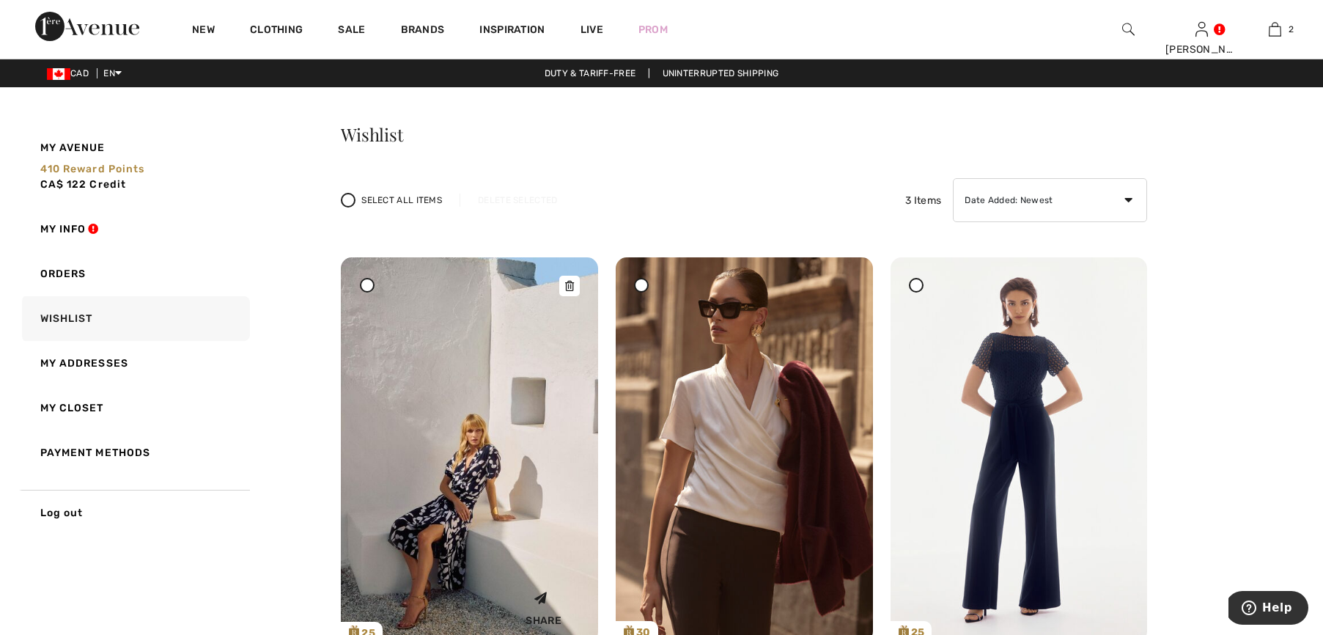
click at [566, 281] on icon at bounding box center [569, 286] width 9 height 10
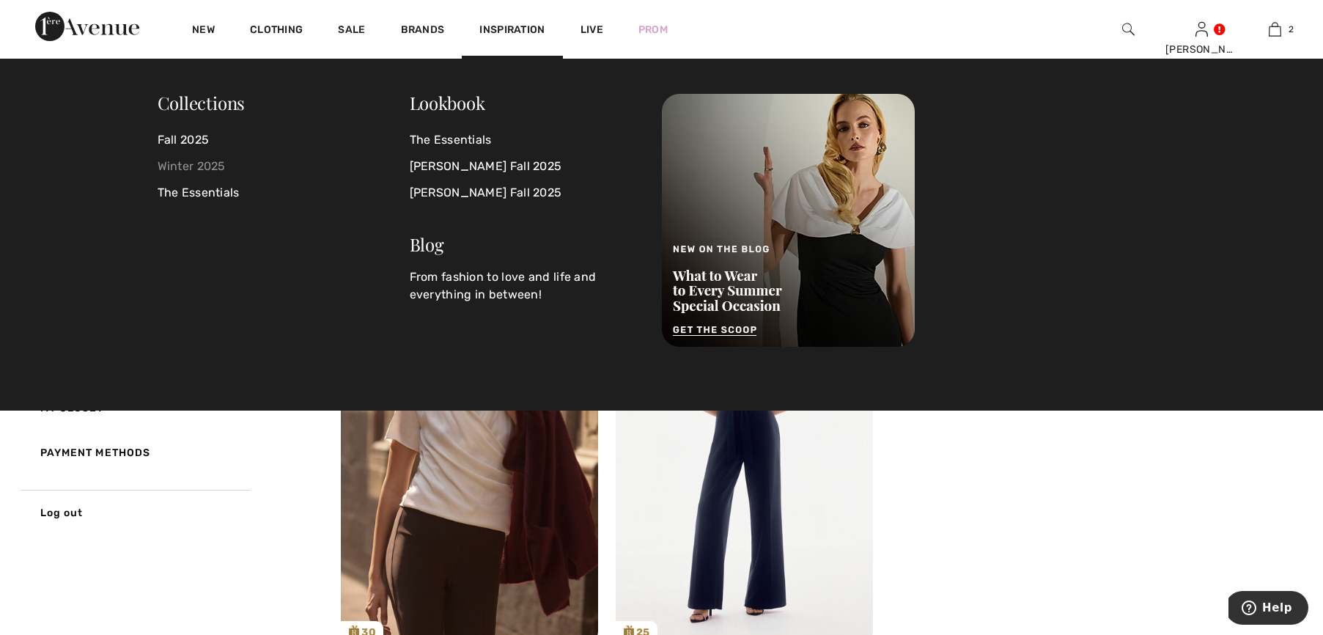
click at [218, 165] on link "Winter 2025" at bounding box center [284, 166] width 252 height 26
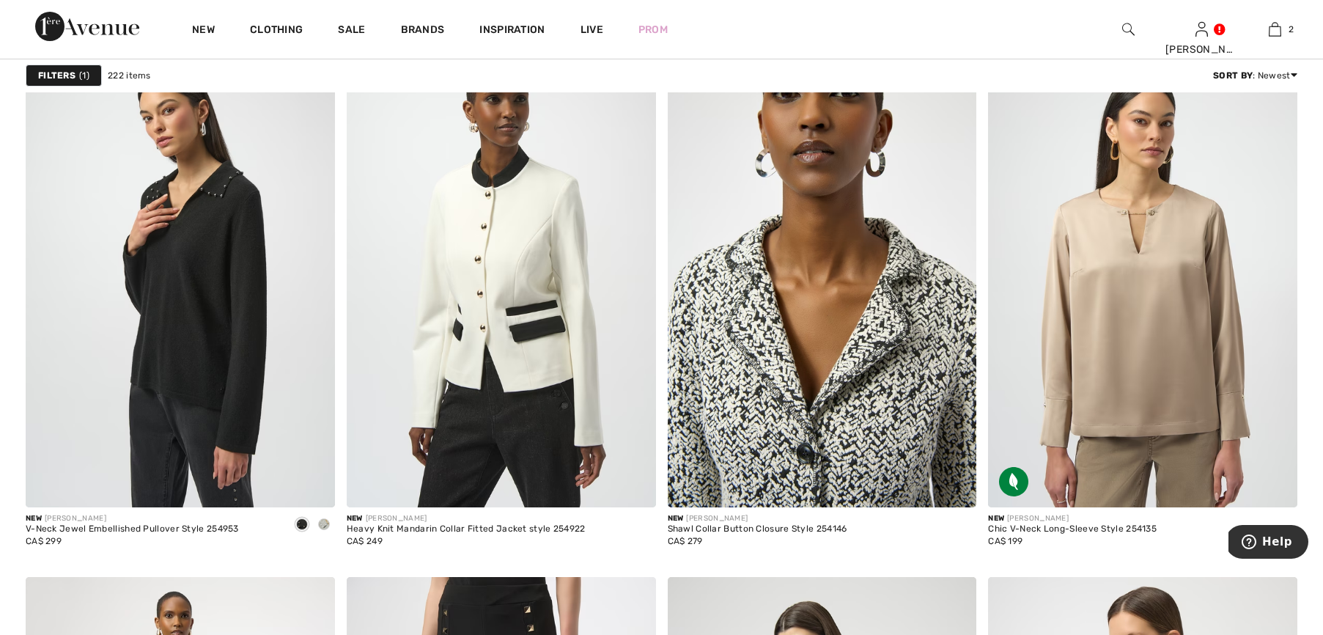
scroll to position [5366, 0]
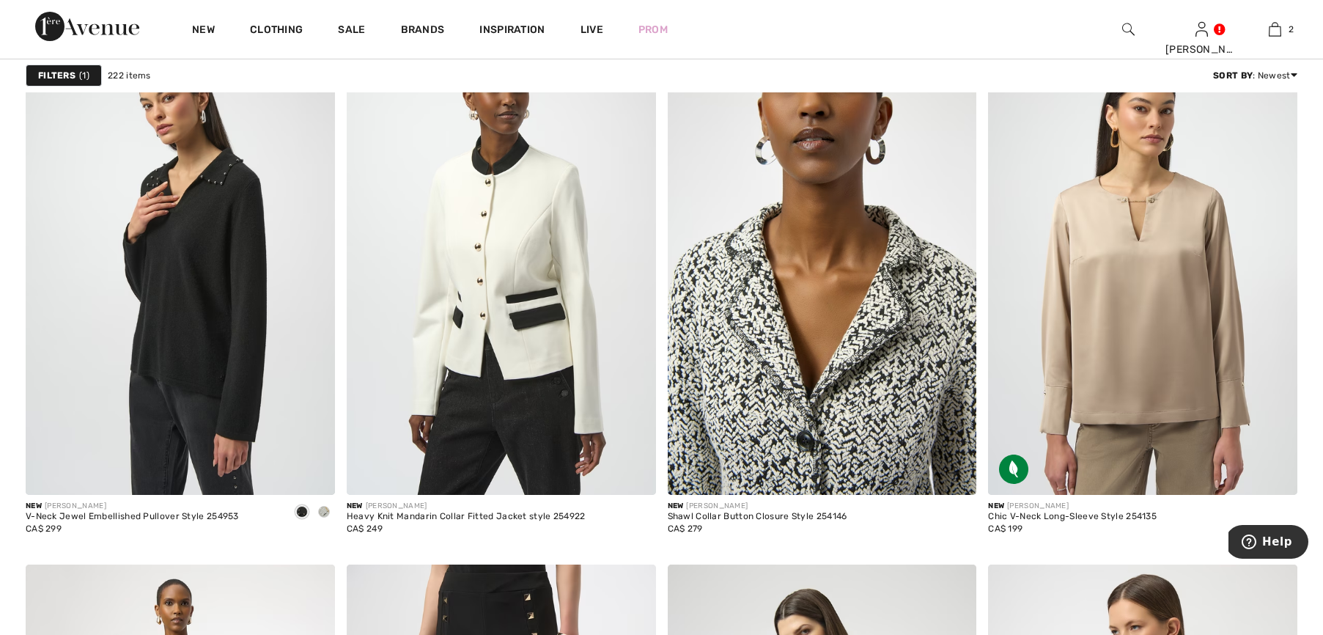
click at [810, 435] on img at bounding box center [822, 264] width 309 height 464
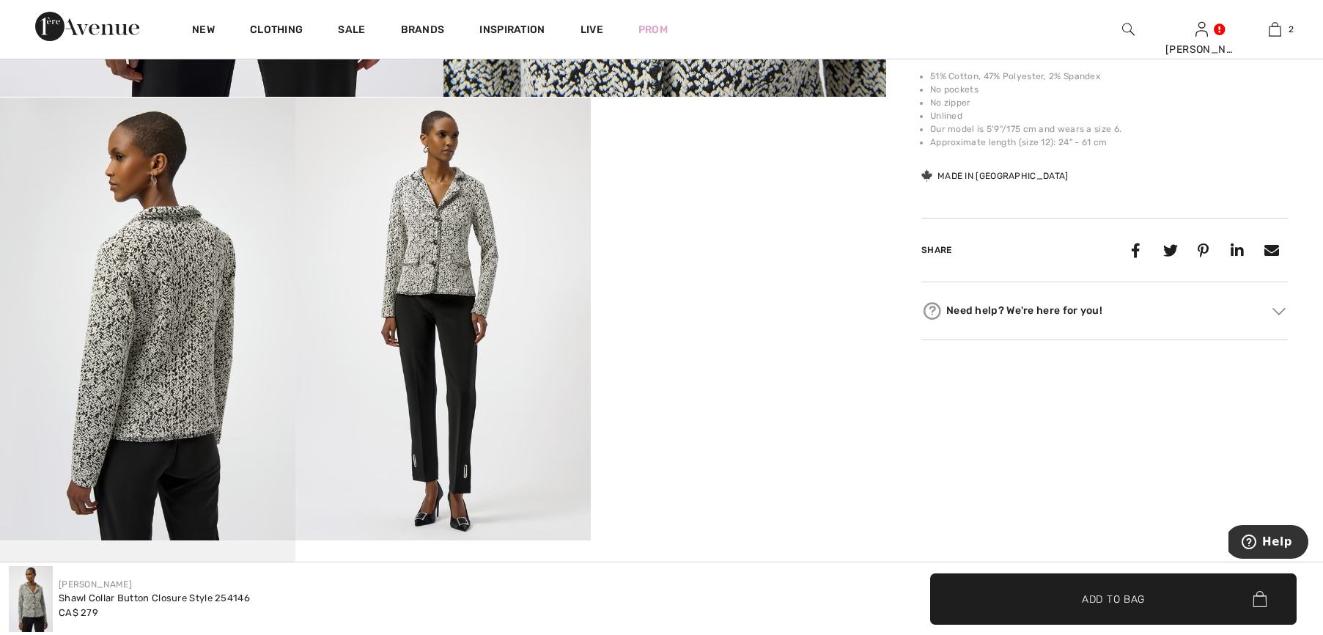
scroll to position [703, 0]
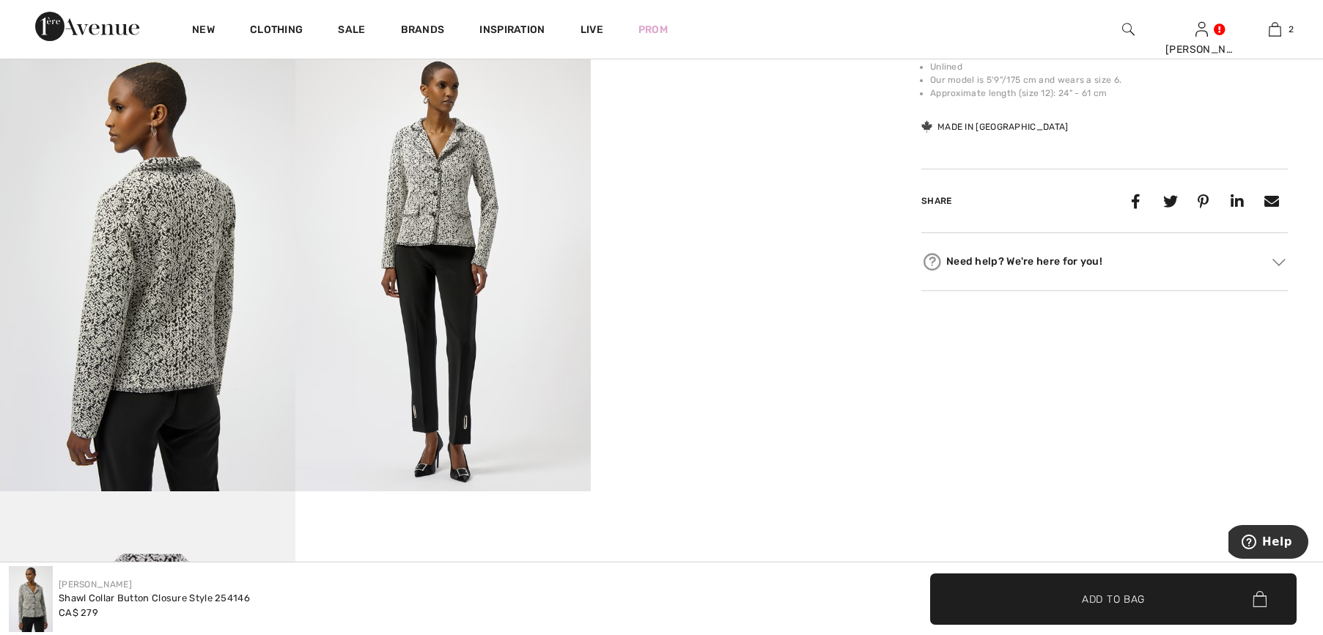
click at [728, 196] on video "Your browser does not support the video tag." at bounding box center [738, 122] width 295 height 148
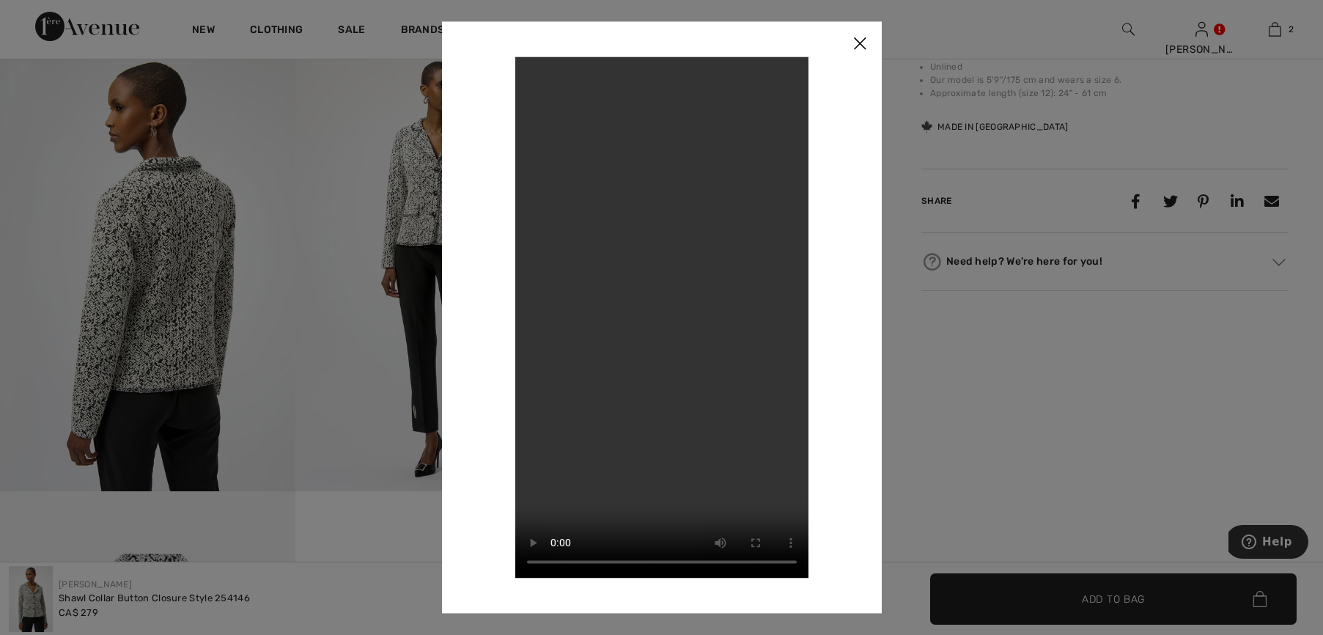
click at [871, 45] on img at bounding box center [860, 43] width 44 height 45
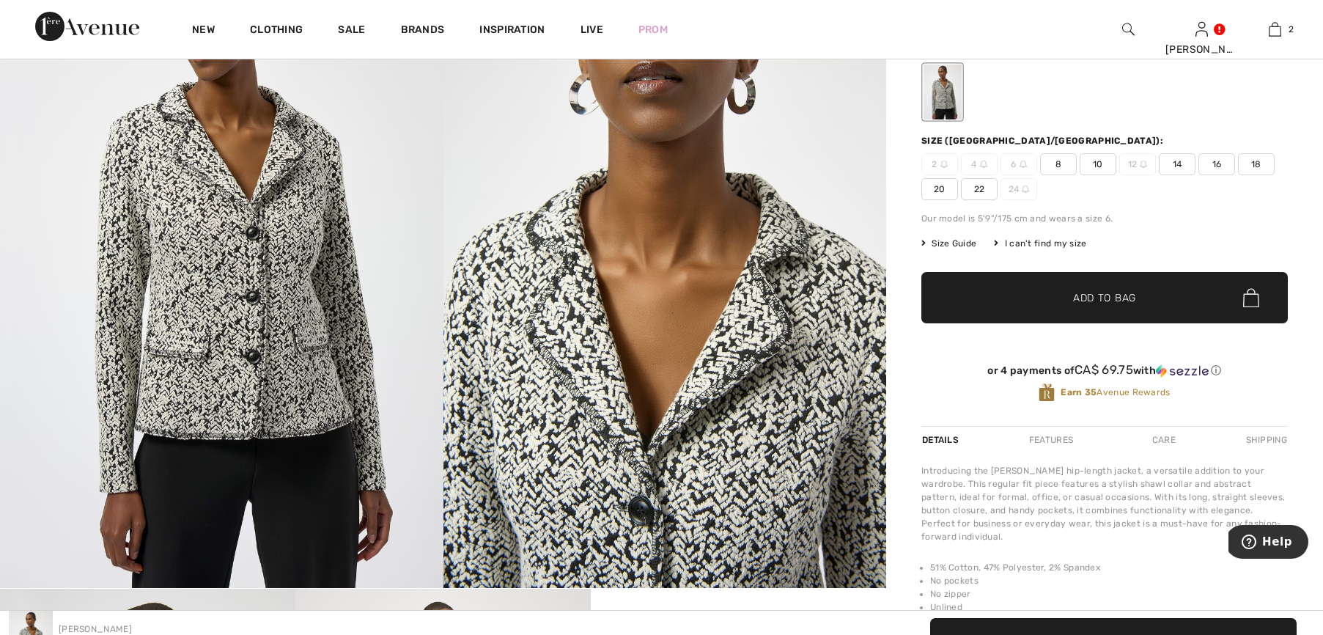
scroll to position [0, 0]
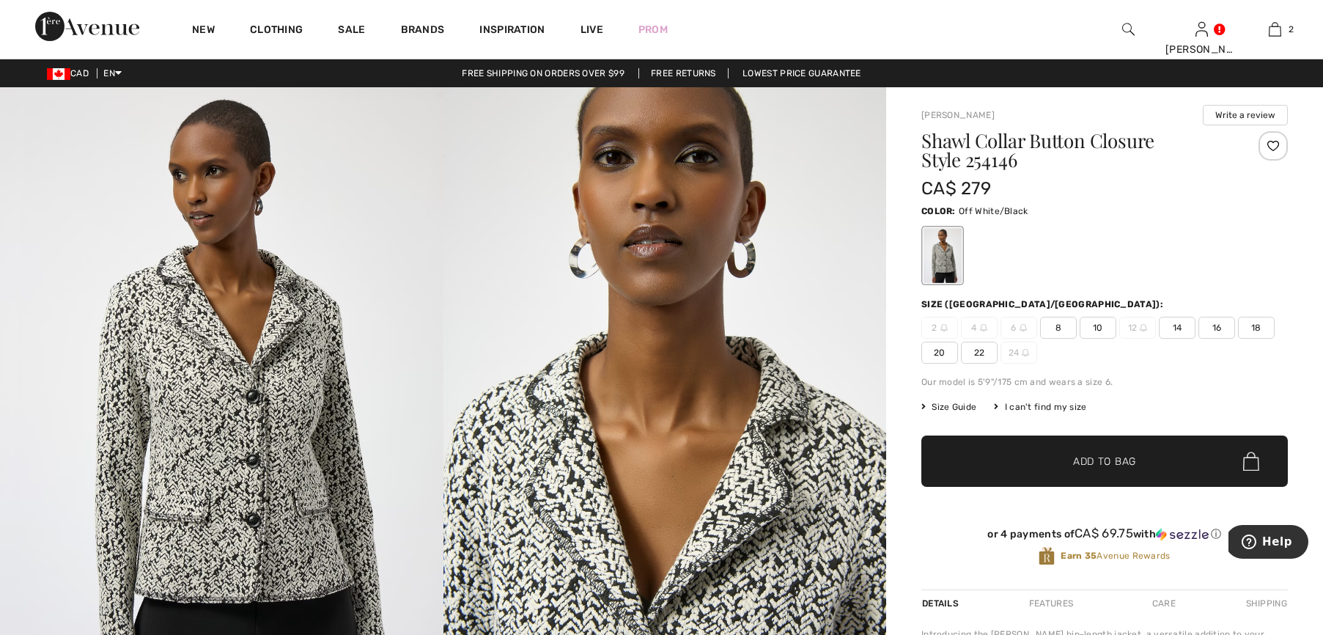
click at [1081, 462] on span "Add to Bag" at bounding box center [1104, 461] width 63 height 15
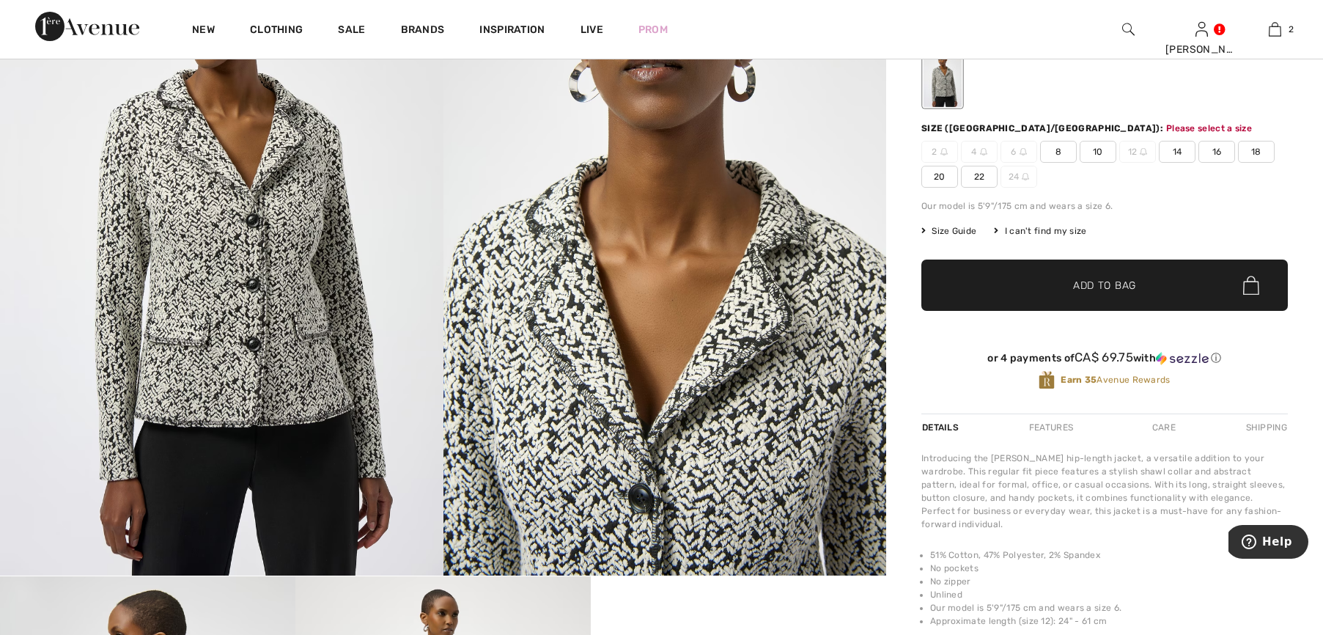
scroll to position [180, 0]
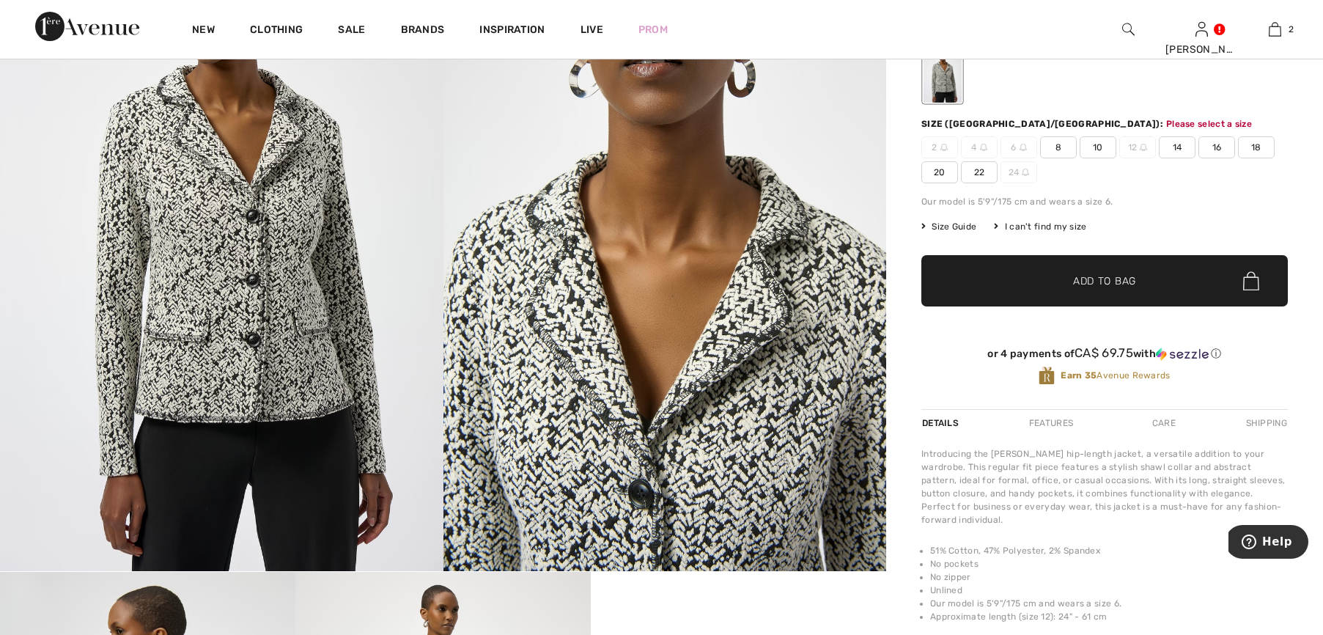
click at [1218, 147] on span "16" at bounding box center [1216, 147] width 37 height 22
click at [1105, 280] on span "Add to Bag" at bounding box center [1104, 280] width 63 height 15
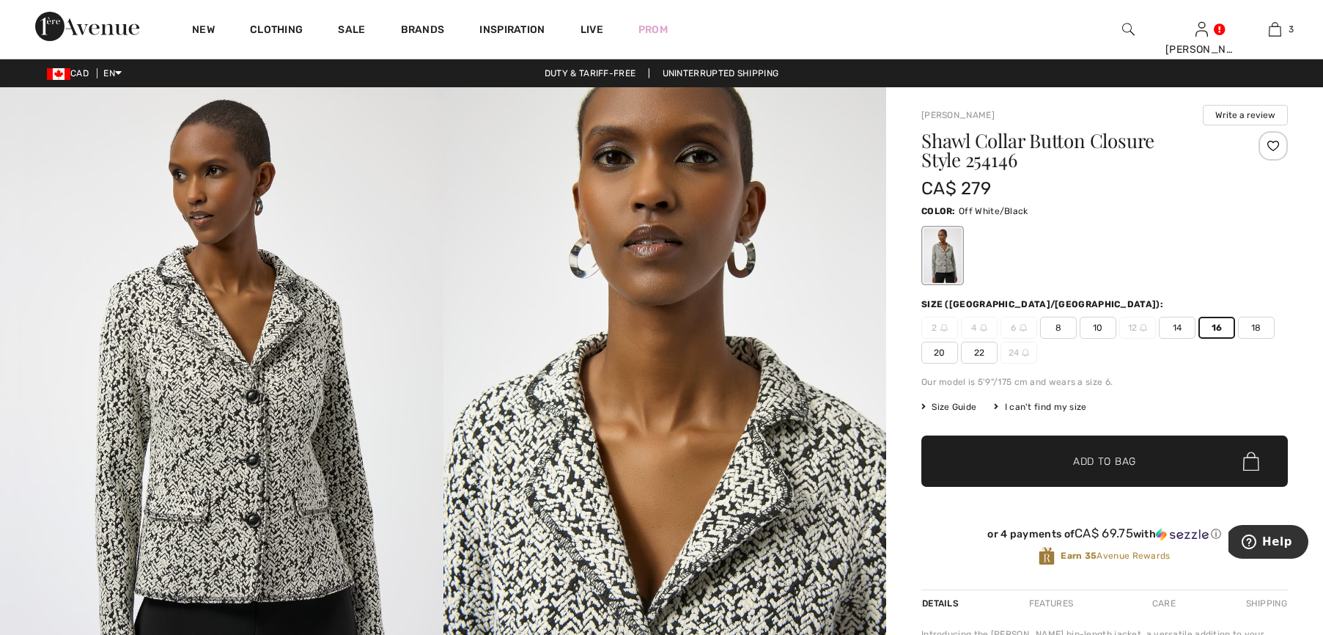
scroll to position [3, 0]
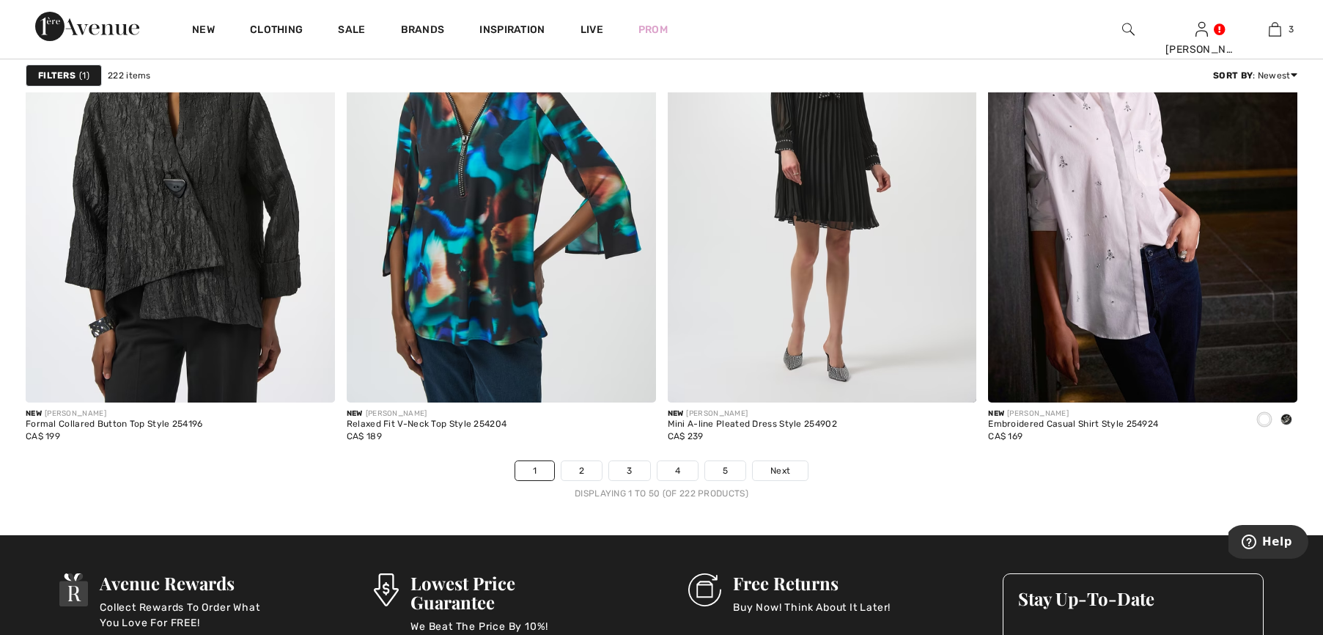
scroll to position [7843, 0]
